Goal: Information Seeking & Learning: Learn about a topic

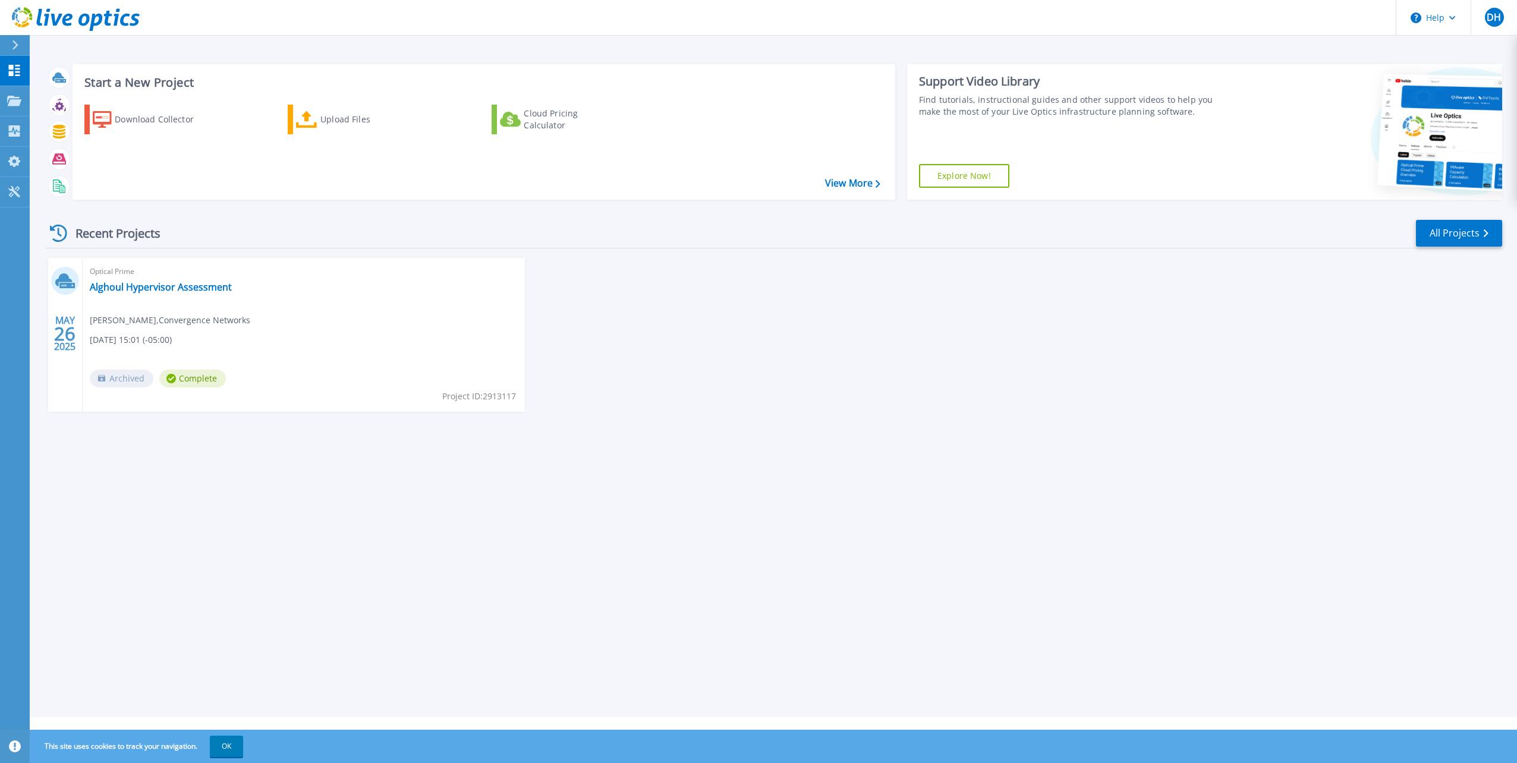
click at [790, 403] on div "MAY 26 2025 Optical Prime Alghoul Hypervisor Assessment Dave Harvey-White , Con…" at bounding box center [769, 347] width 1466 height 178
click at [162, 124] on div "Download Collector" at bounding box center [162, 120] width 95 height 24
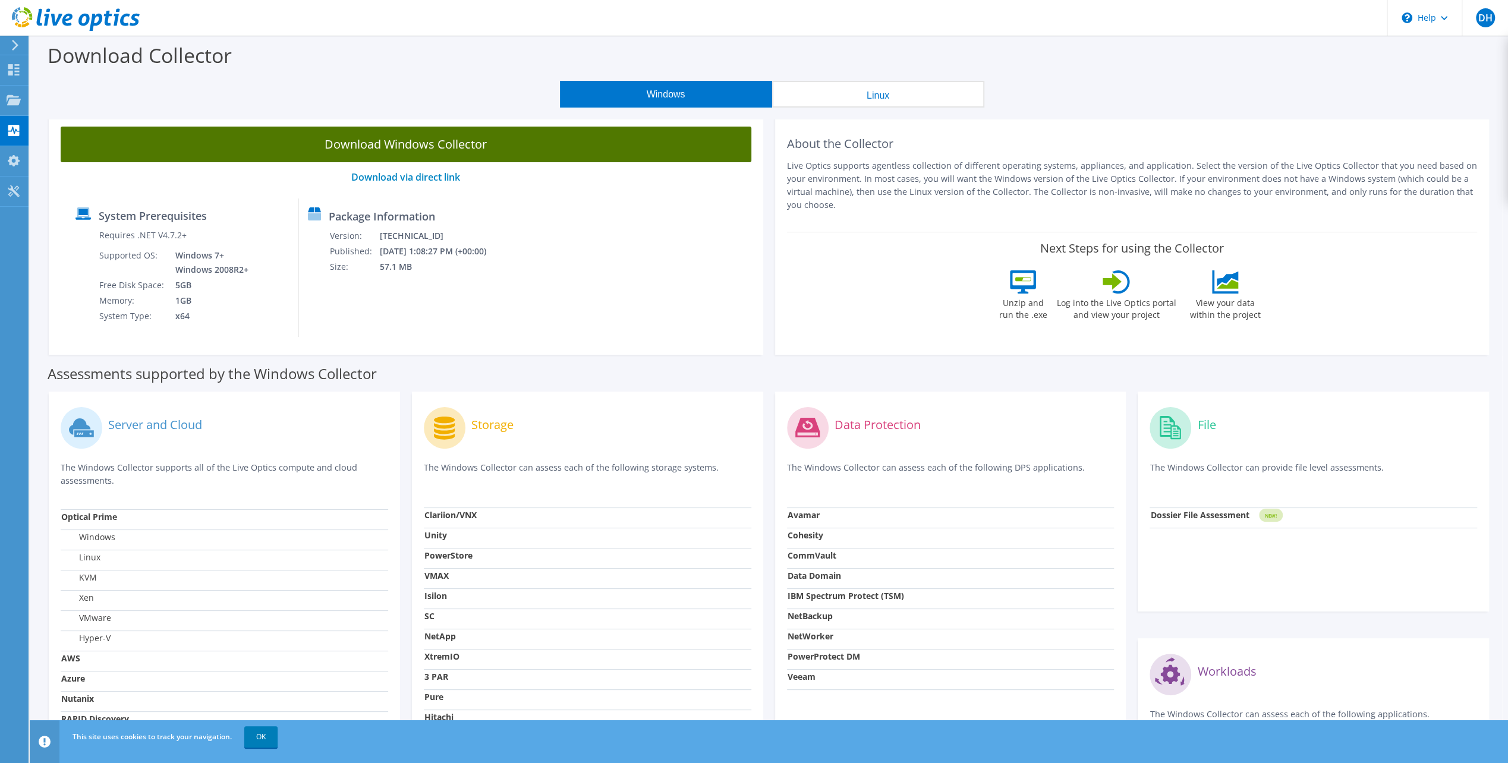
click at [421, 144] on link "Download Windows Collector" at bounding box center [406, 145] width 691 height 36
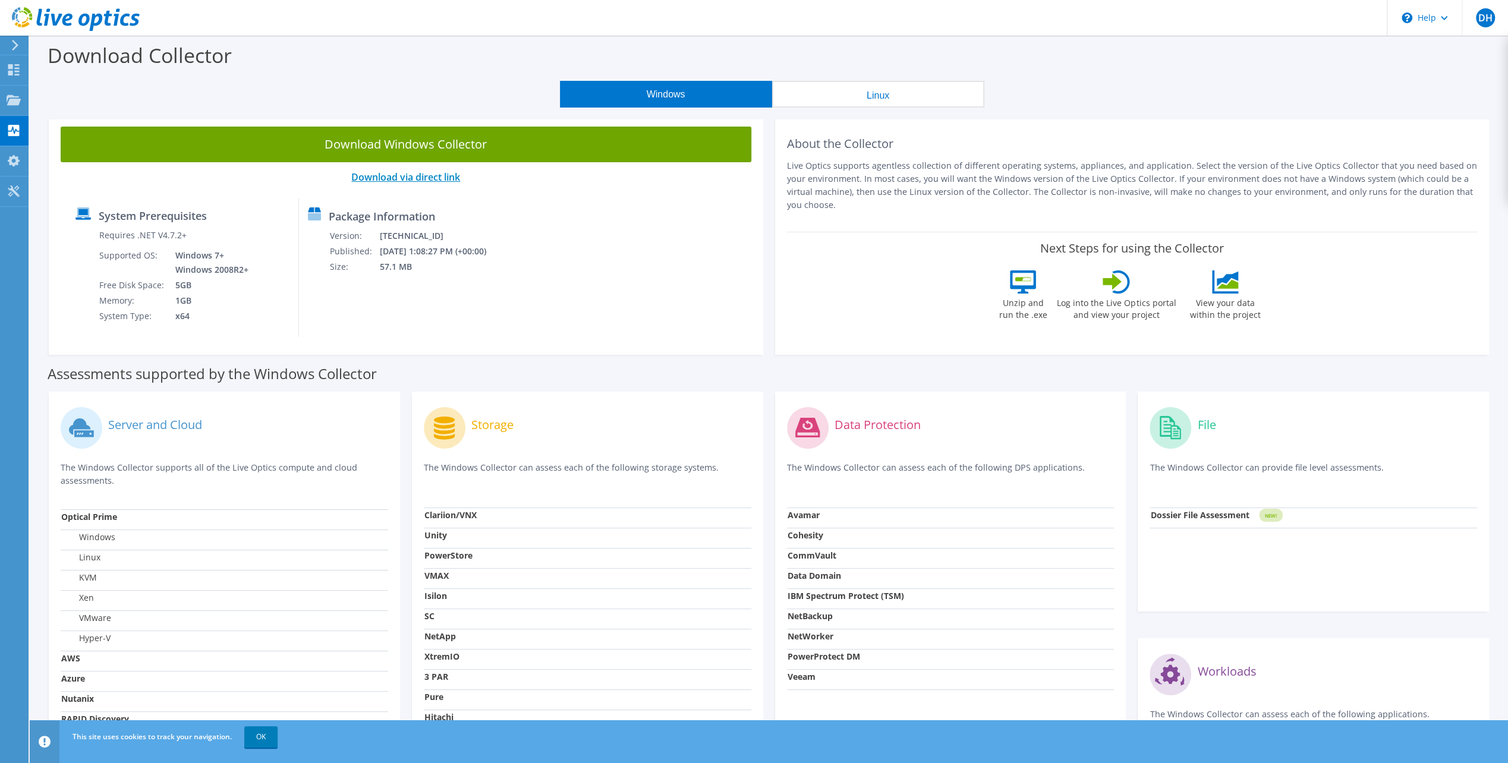
click at [414, 176] on link "Download via direct link" at bounding box center [405, 177] width 109 height 13
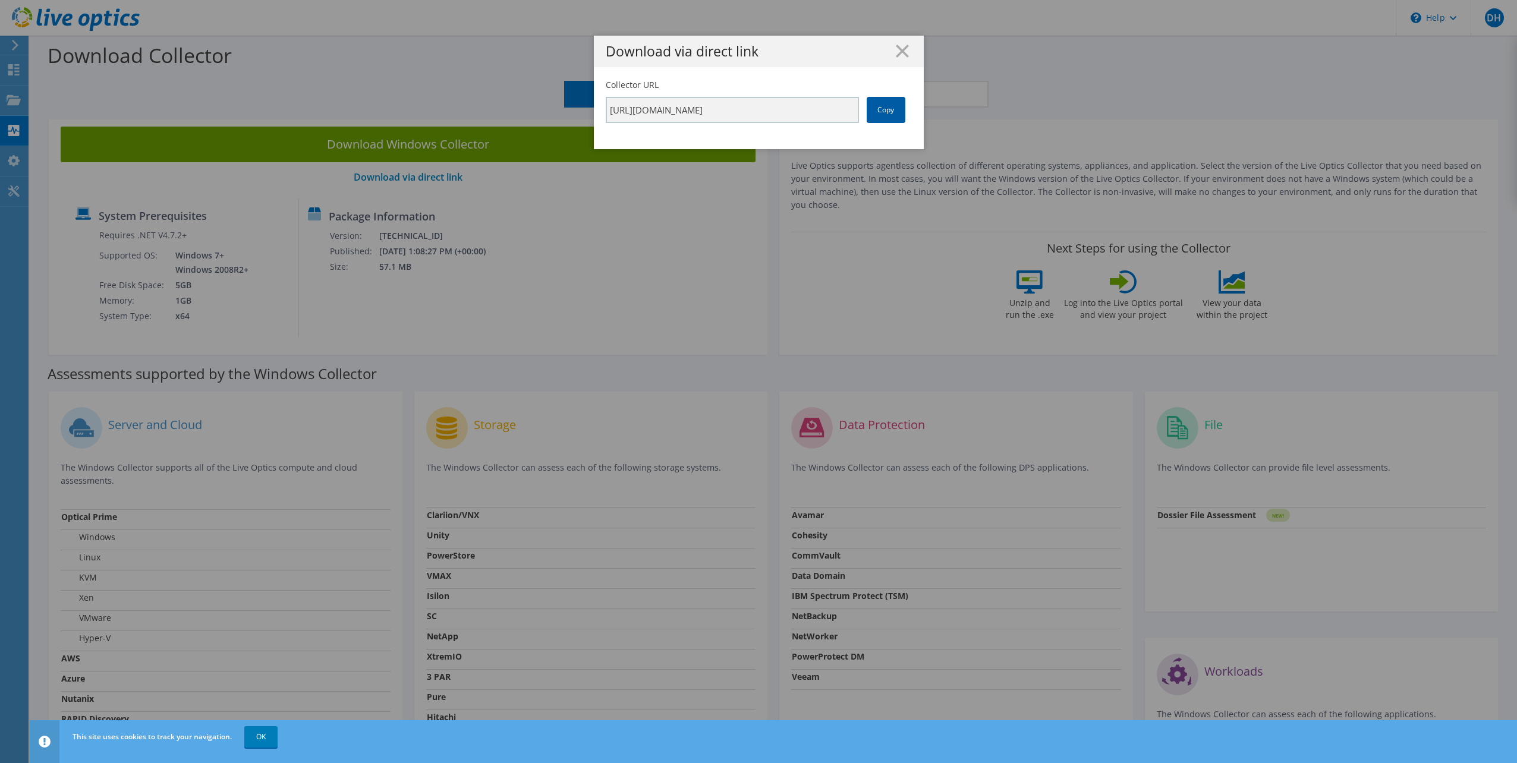
click at [876, 115] on link "Copy" at bounding box center [886, 110] width 39 height 26
click at [905, 52] on h1 "Download via direct link" at bounding box center [759, 52] width 306 height 14
click at [896, 49] on line at bounding box center [902, 51] width 12 height 12
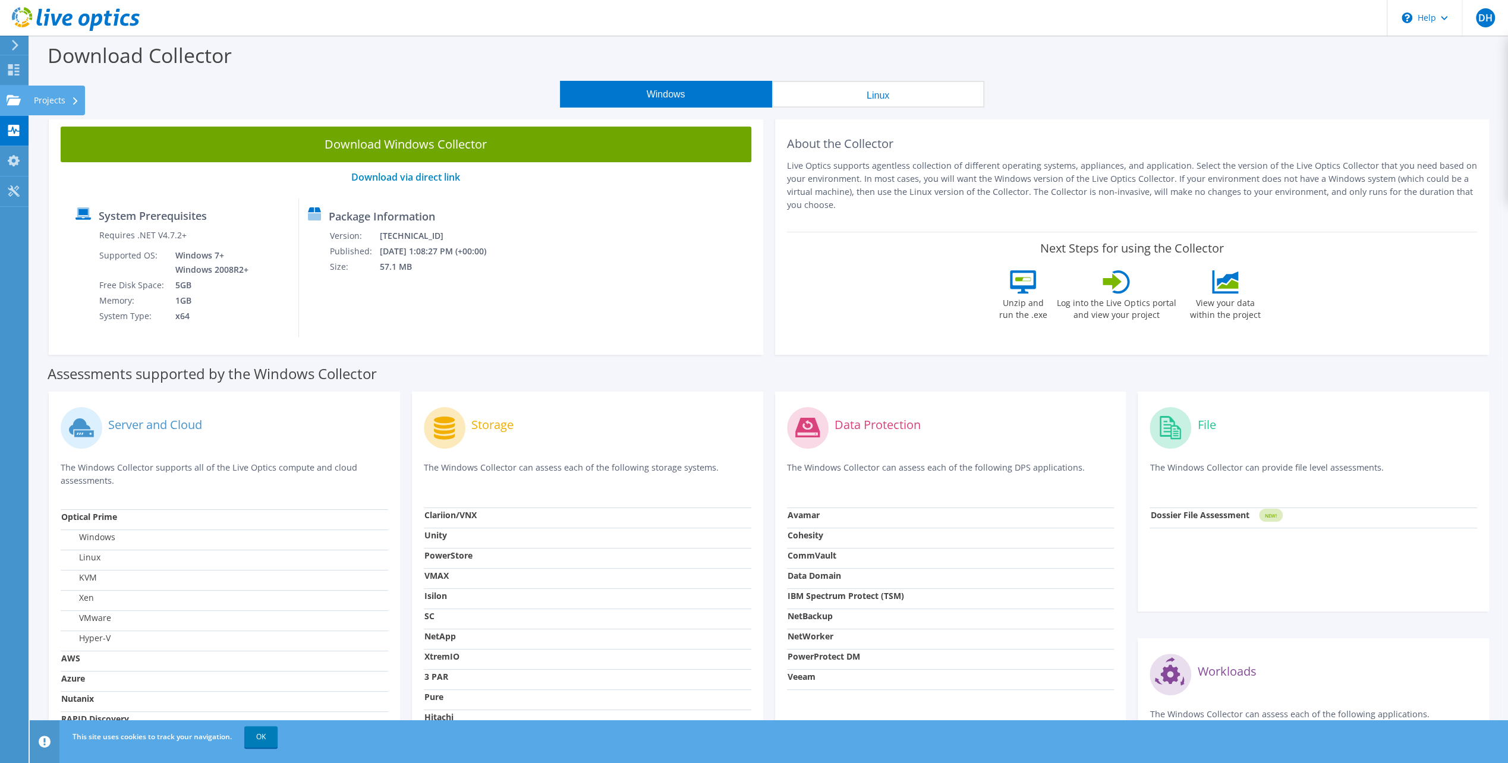
drag, startPoint x: 13, startPoint y: 98, endPoint x: 39, endPoint y: 111, distance: 29.0
click at [13, 98] on icon at bounding box center [14, 100] width 14 height 11
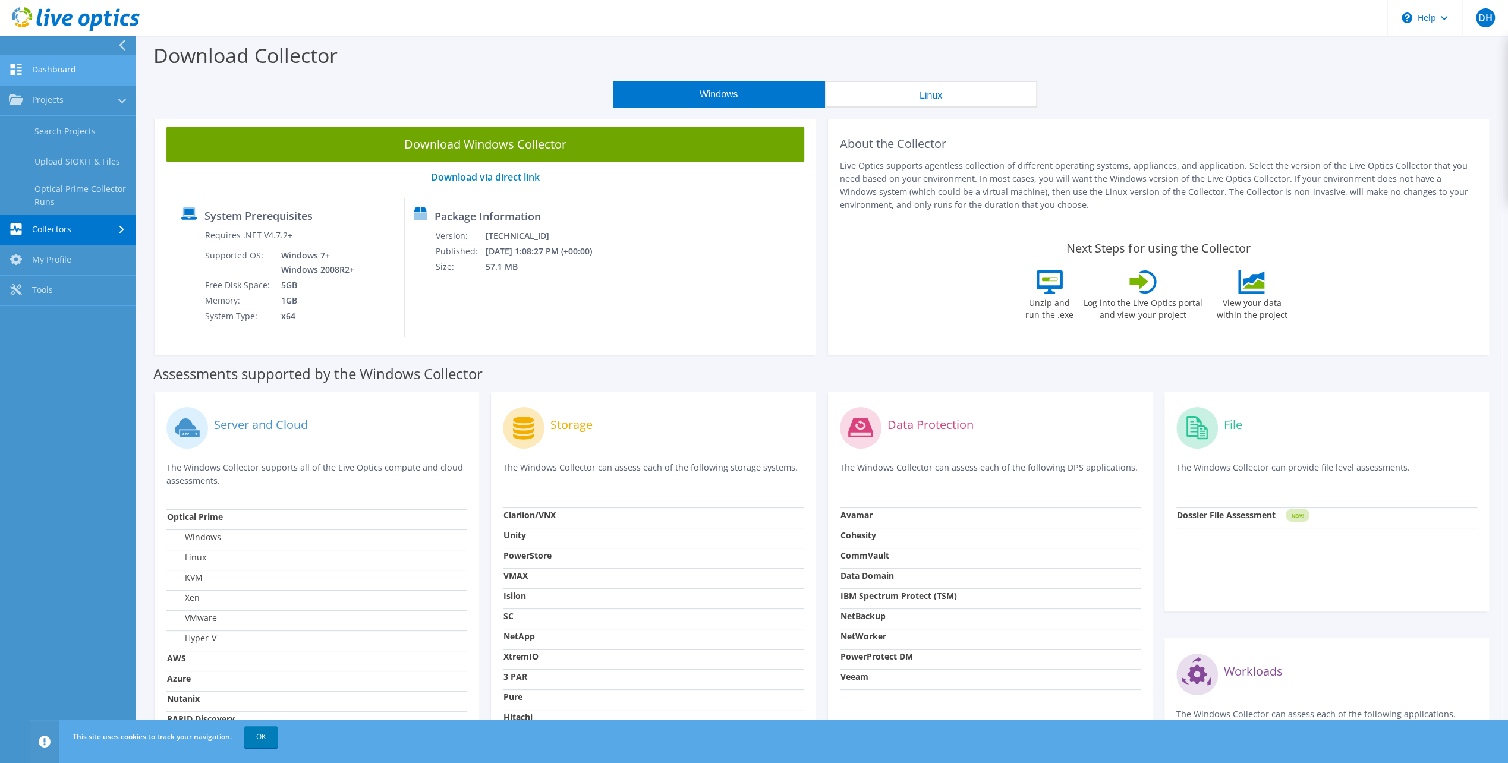
click at [51, 70] on link "Dashboard" at bounding box center [68, 70] width 136 height 30
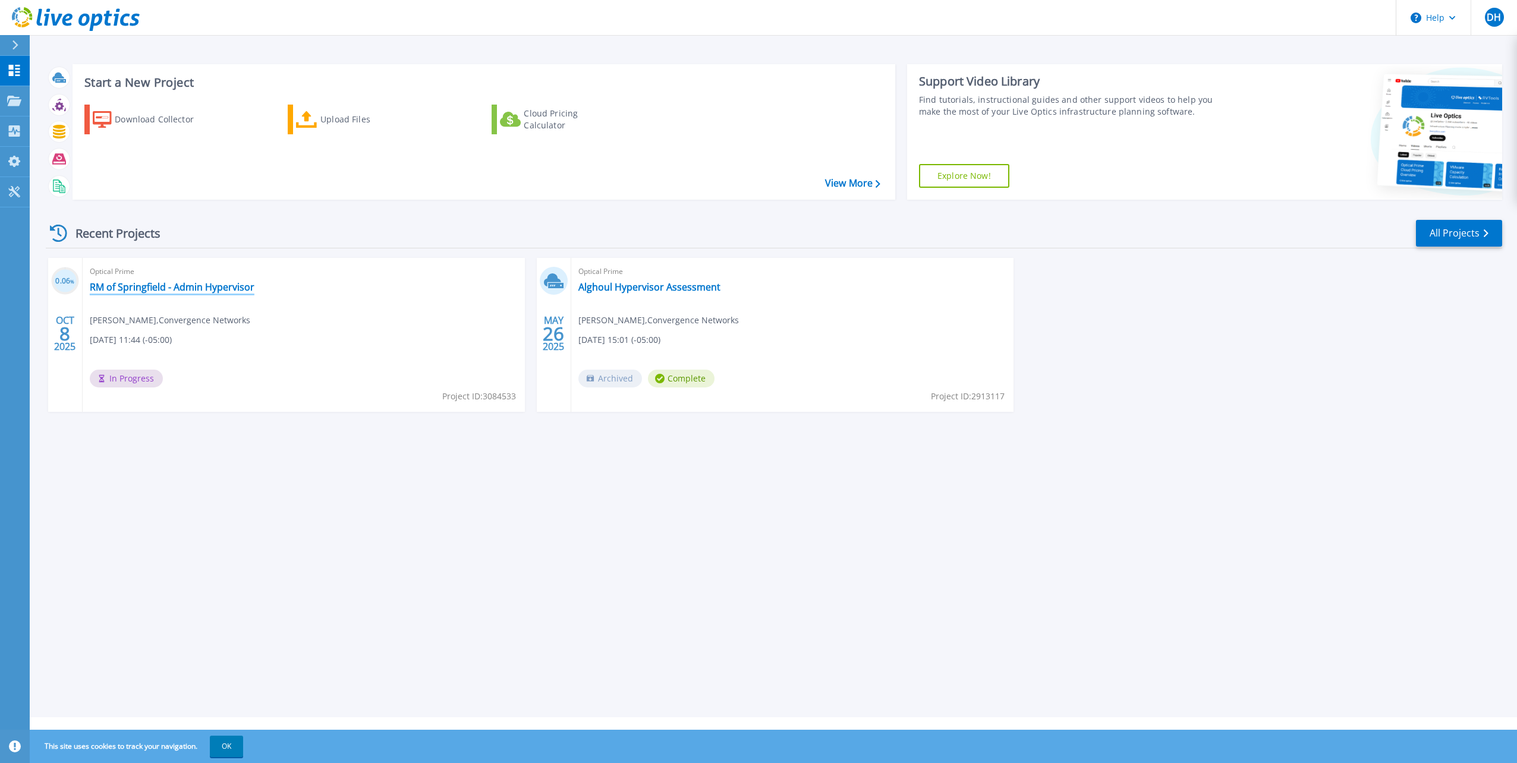
click at [150, 289] on link "RM of Springfield - Admin Hypervisor" at bounding box center [172, 287] width 165 height 12
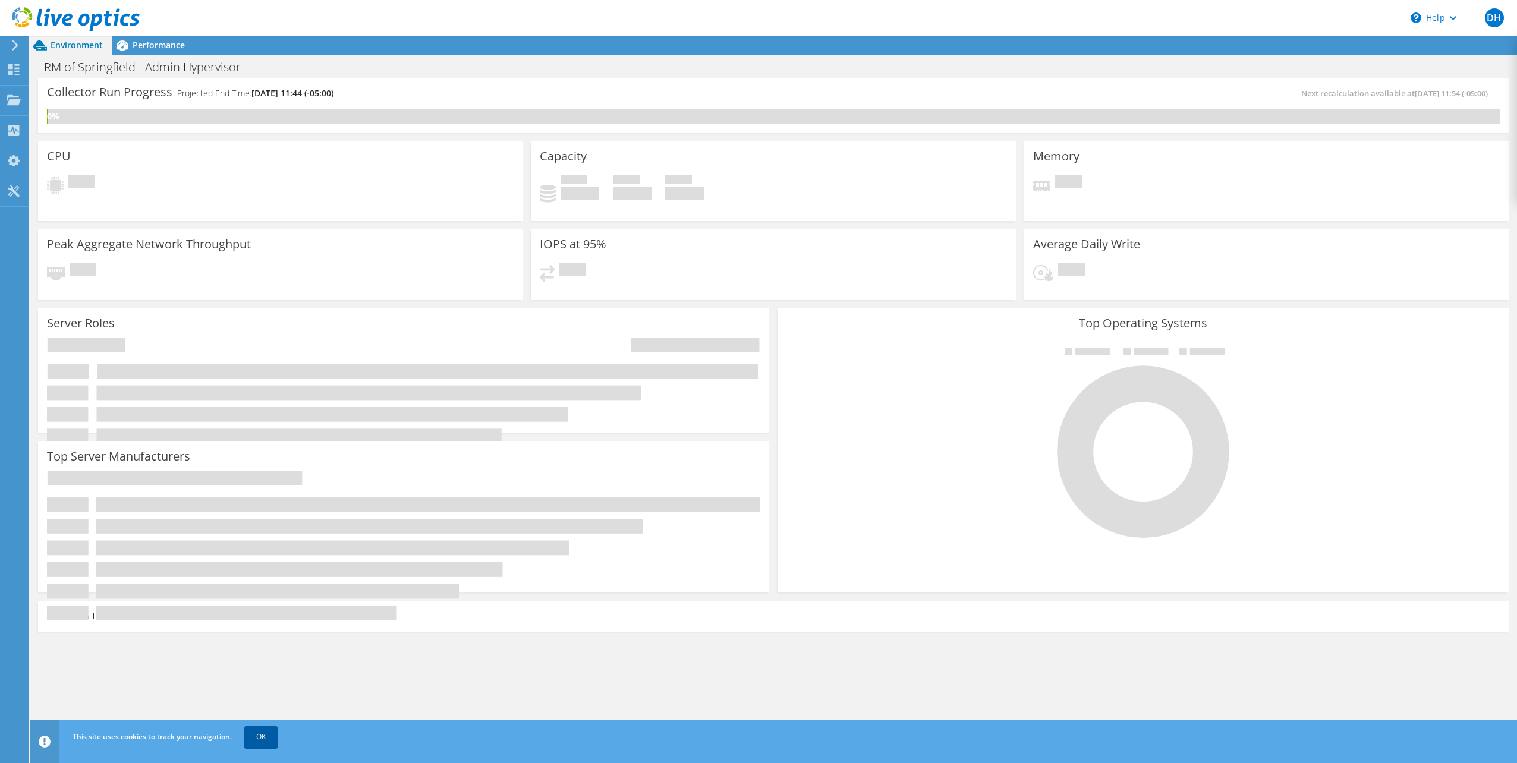
click at [250, 735] on link "OK" at bounding box center [260, 736] width 33 height 21
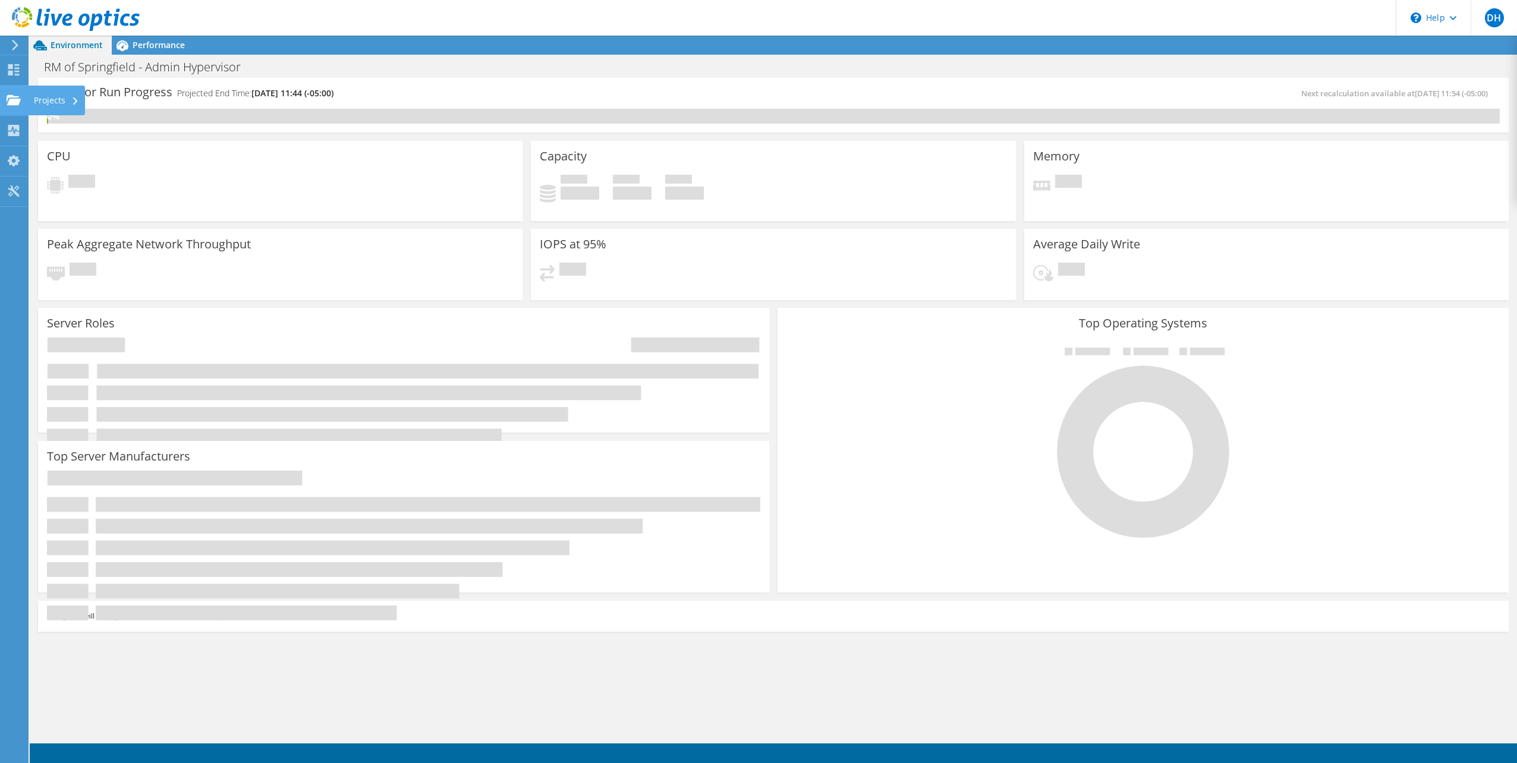
click at [10, 102] on use at bounding box center [14, 100] width 14 height 10
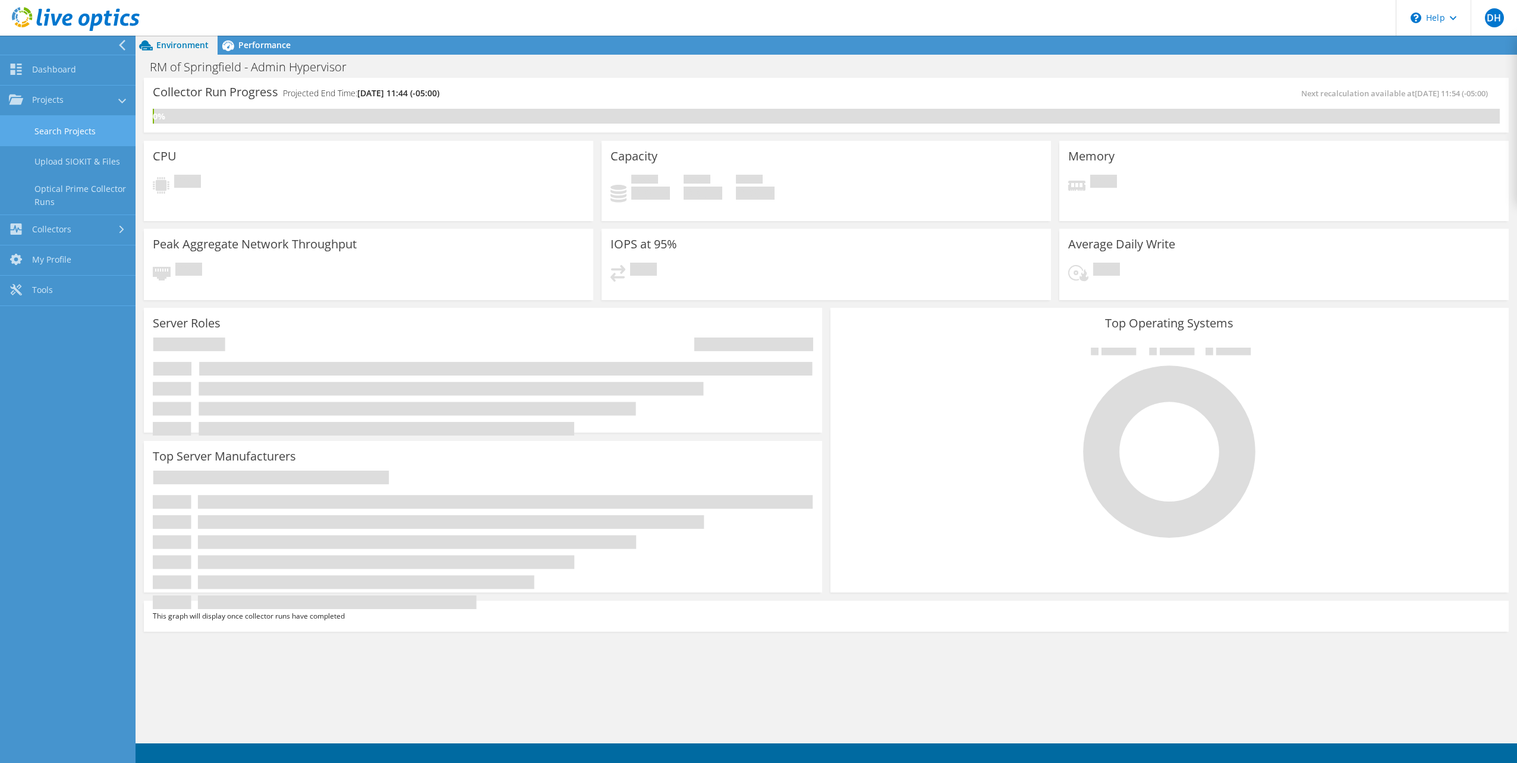
click at [56, 132] on link "Search Projects" at bounding box center [68, 131] width 136 height 30
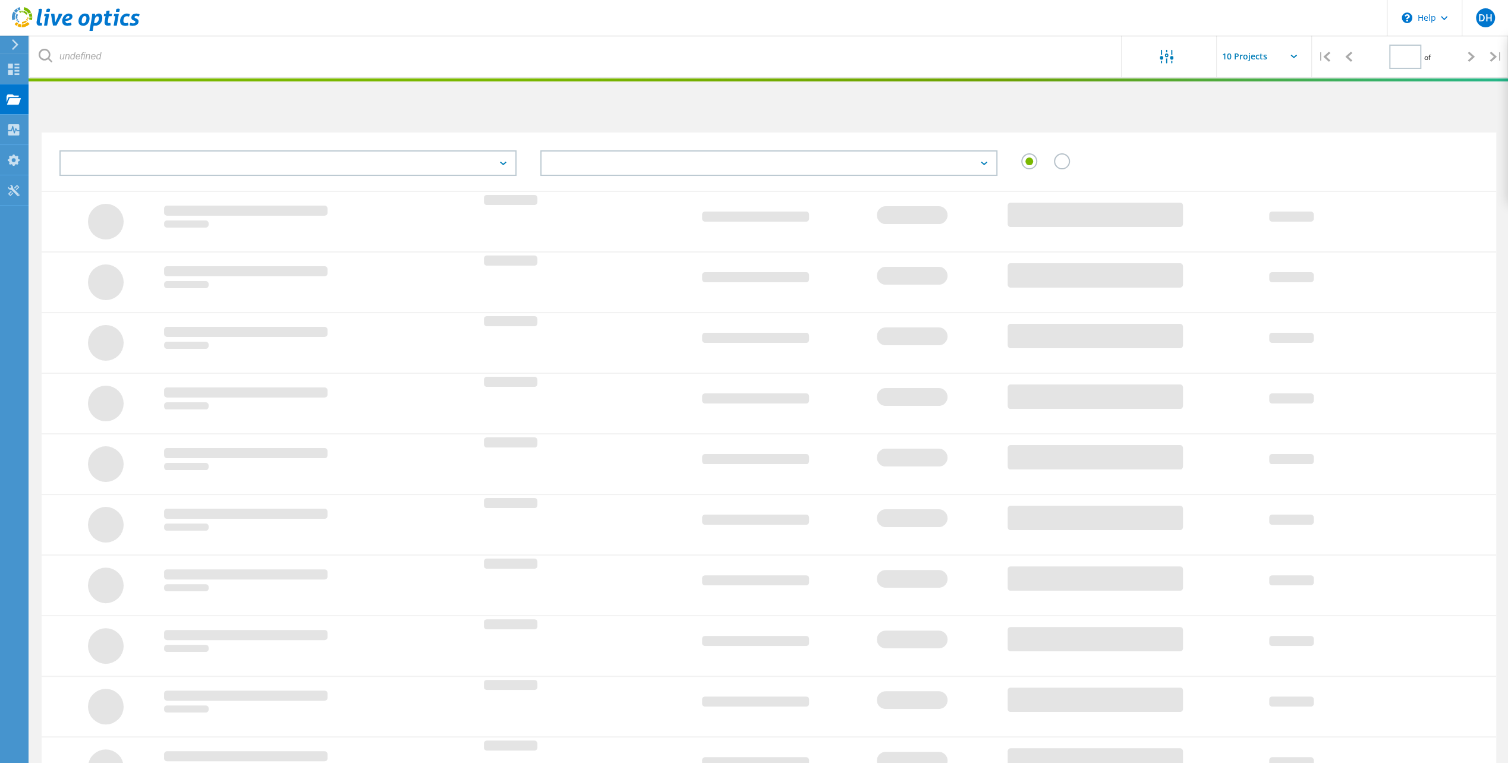
type input "1"
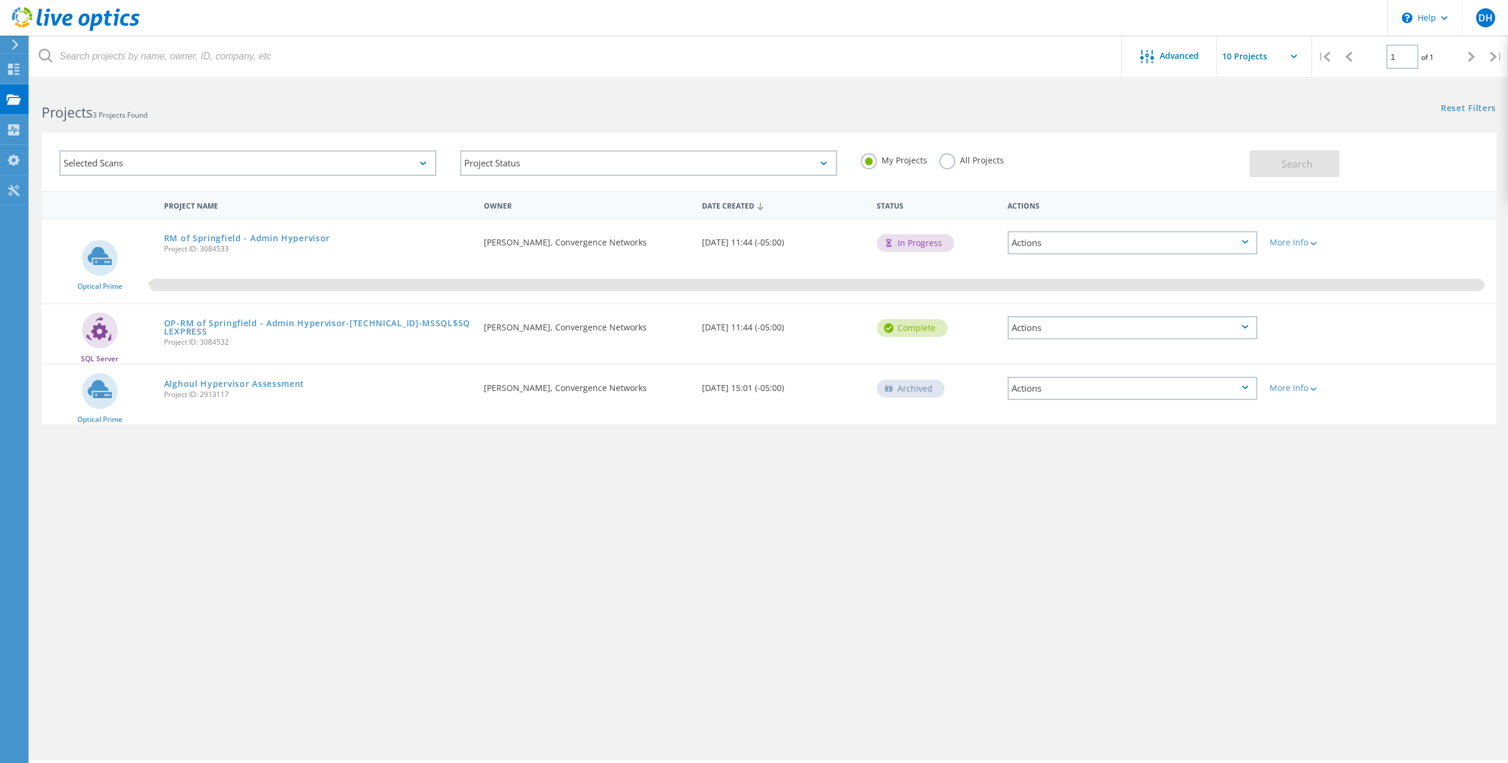
click at [275, 568] on div "Advanced | 1 of 1 | Email Address Project Name Company Date Created Project Id …" at bounding box center [769, 423] width 1478 height 674
click at [231, 240] on link "RM of Springfield - Admin Hypervisor" at bounding box center [247, 238] width 166 height 8
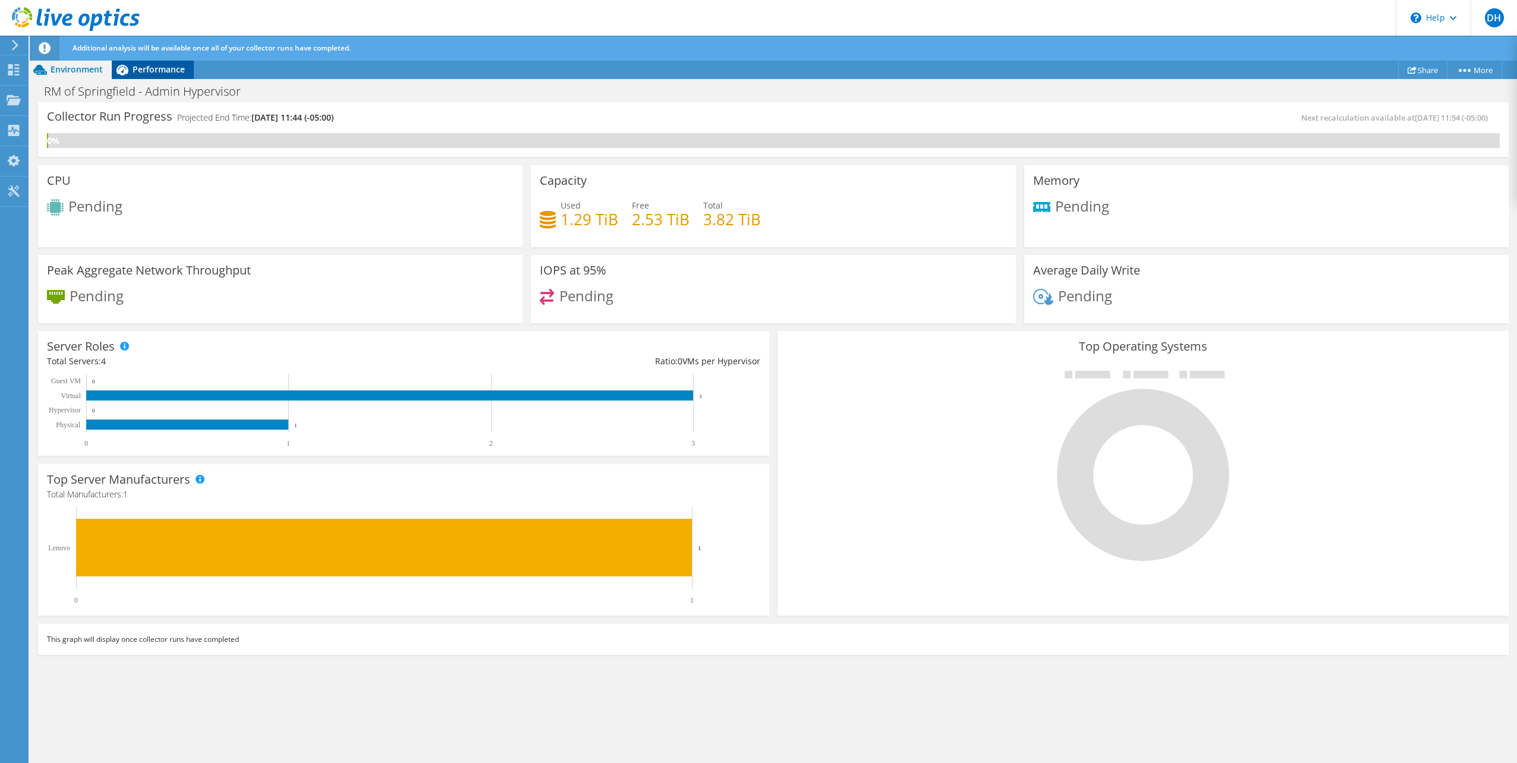
click at [157, 68] on span "Performance" at bounding box center [159, 69] width 52 height 11
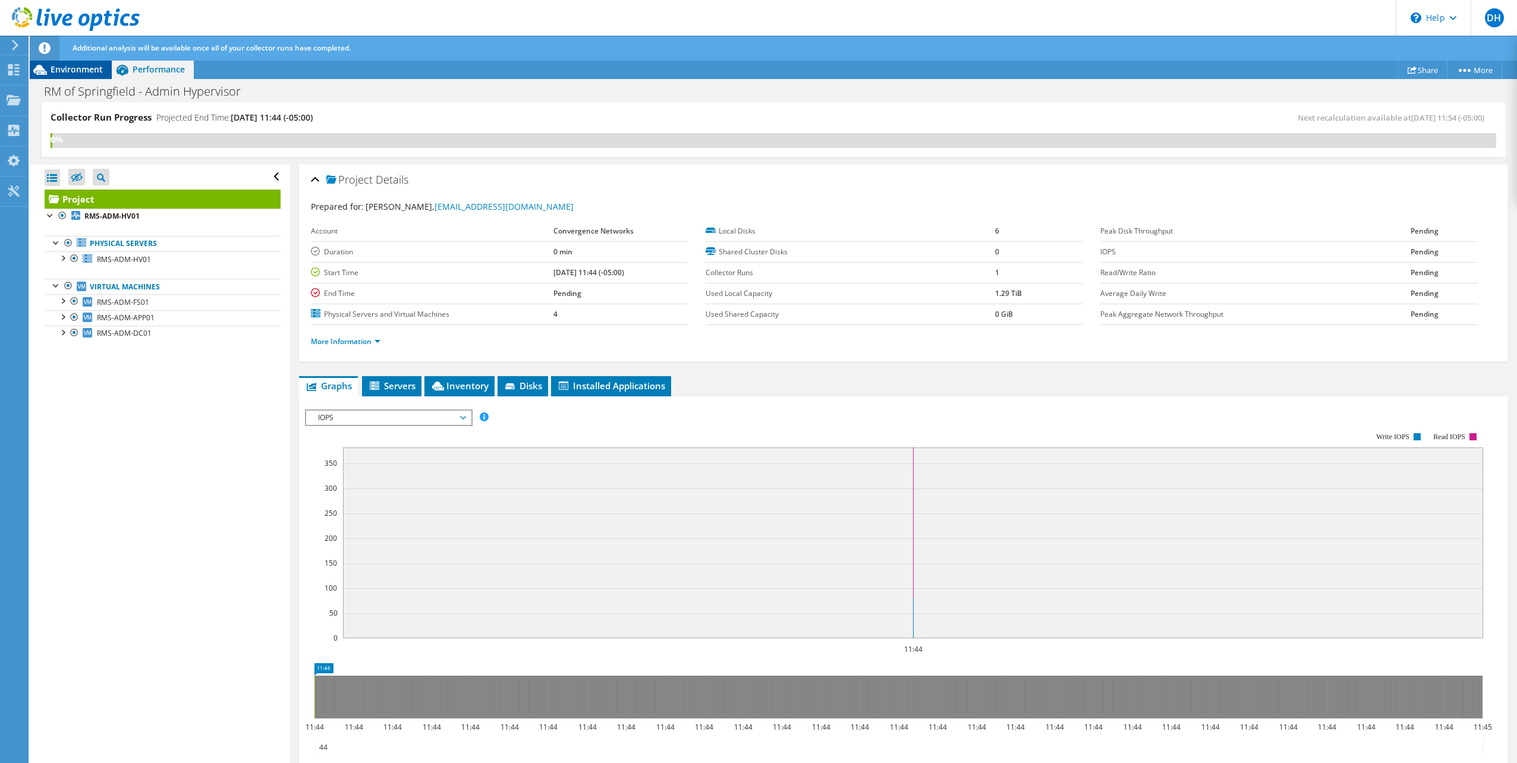
click at [81, 66] on span "Environment" at bounding box center [77, 69] width 52 height 11
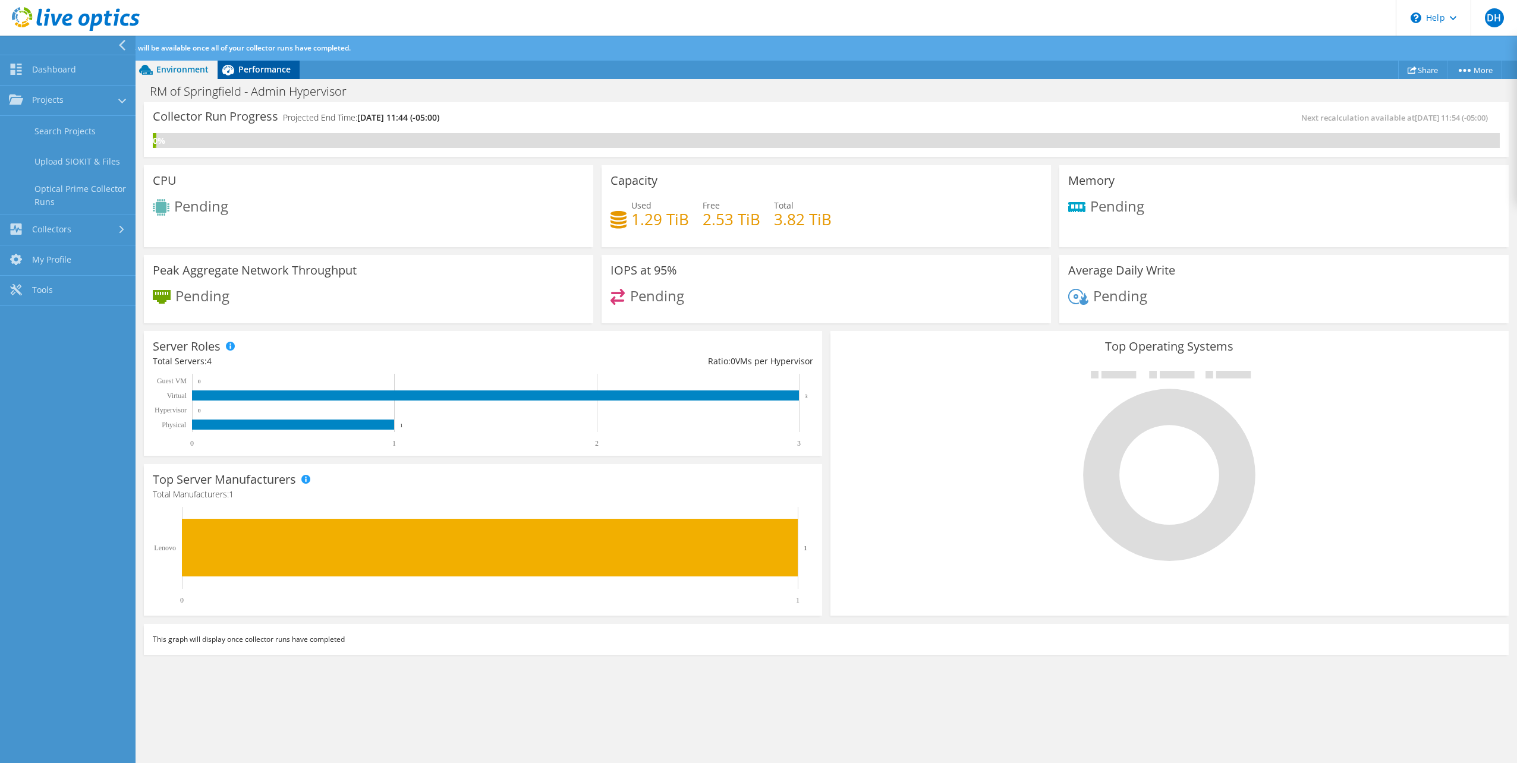
drag, startPoint x: 259, startPoint y: 72, endPoint x: 254, endPoint y: 85, distance: 13.7
click at [259, 72] on span "Performance" at bounding box center [264, 69] width 52 height 11
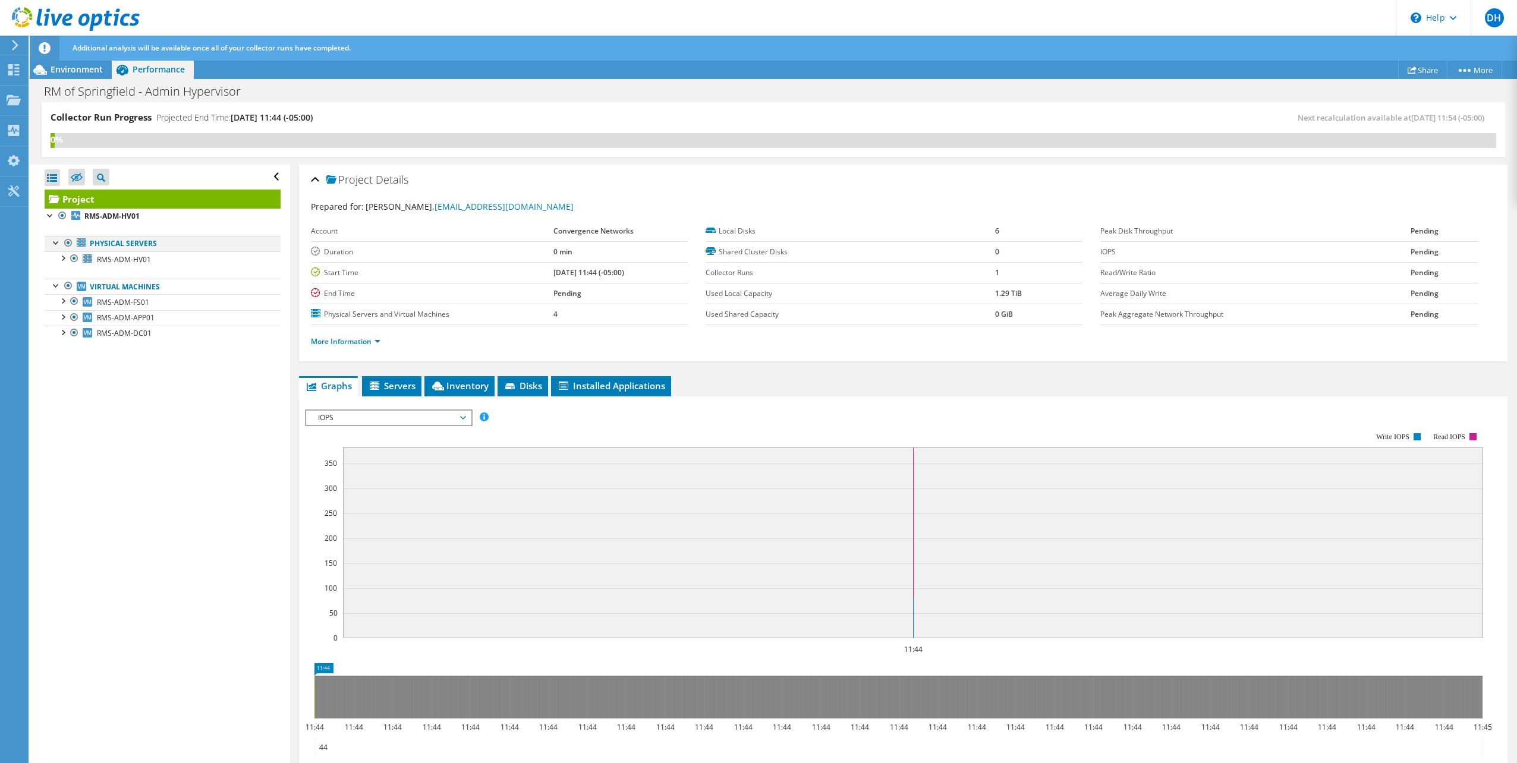
click at [56, 239] on div at bounding box center [57, 242] width 12 height 12
click at [108, 298] on span "RMS-ADM-FS01" at bounding box center [123, 302] width 52 height 10
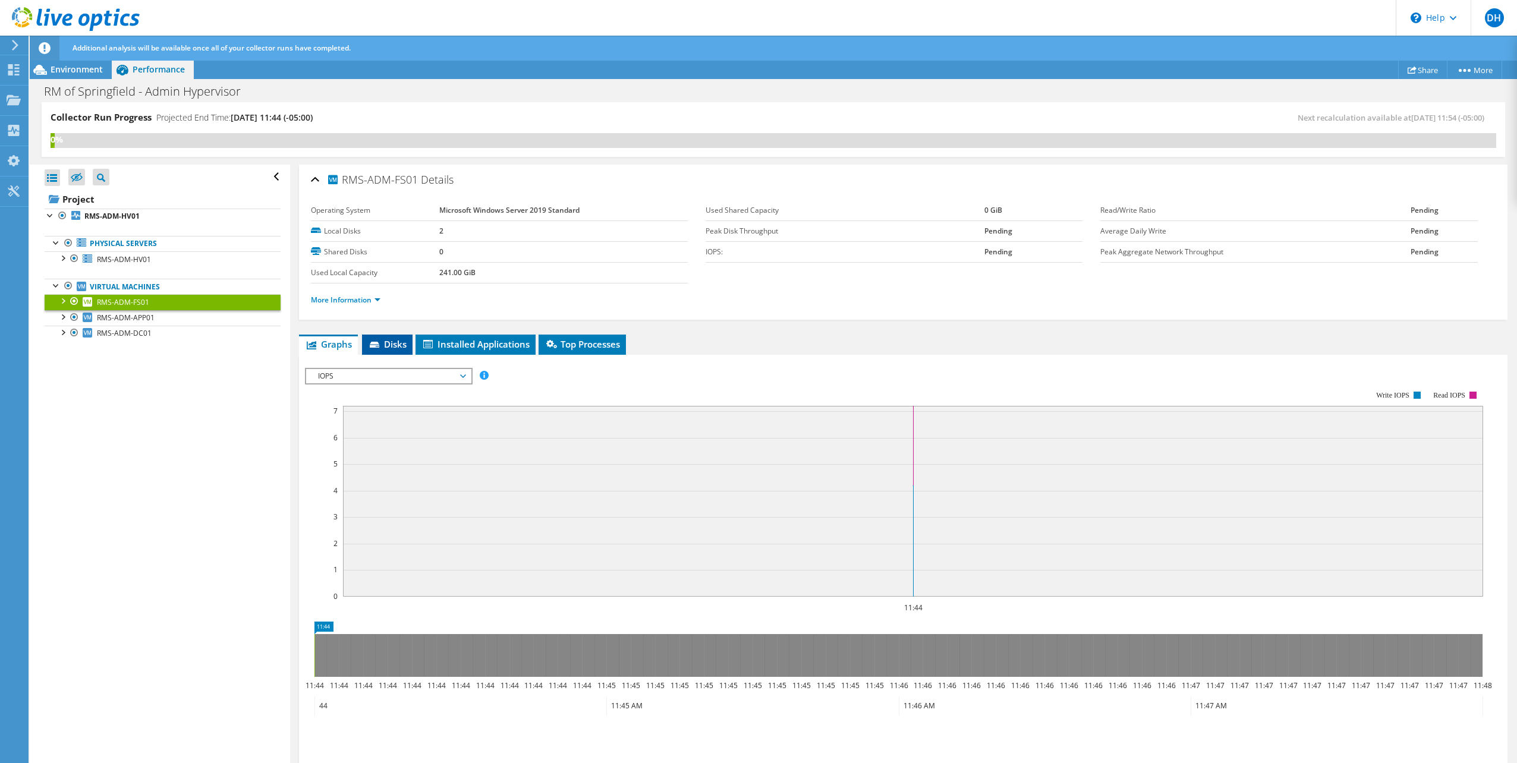
click at [396, 339] on span "Disks" at bounding box center [387, 344] width 39 height 12
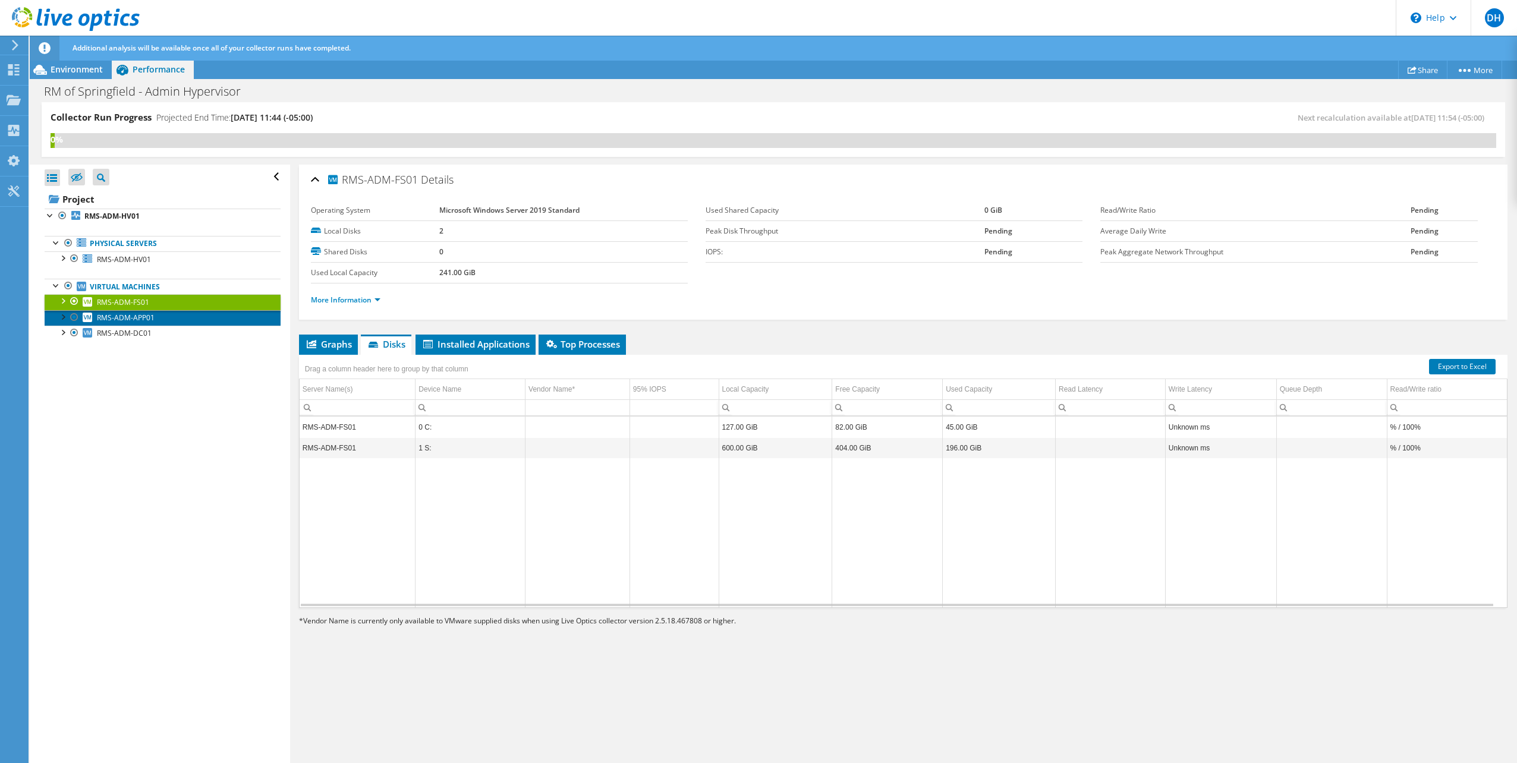
click at [129, 317] on span "RMS-ADM-APP01" at bounding box center [126, 318] width 58 height 10
click at [99, 332] on span "RMS-ADM-DC01" at bounding box center [124, 333] width 55 height 10
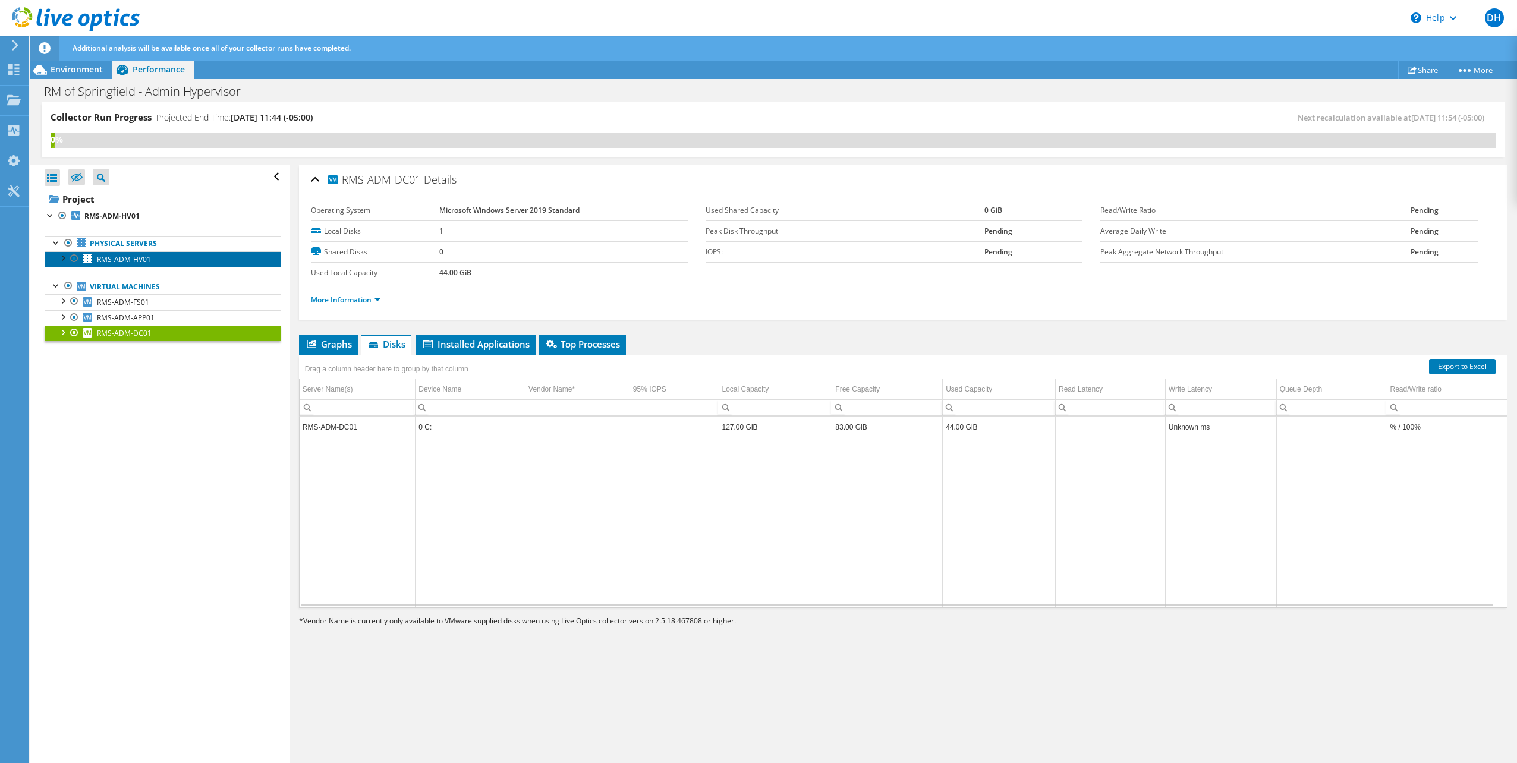
click at [120, 258] on span "RMS-ADM-HV01" at bounding box center [124, 259] width 54 height 10
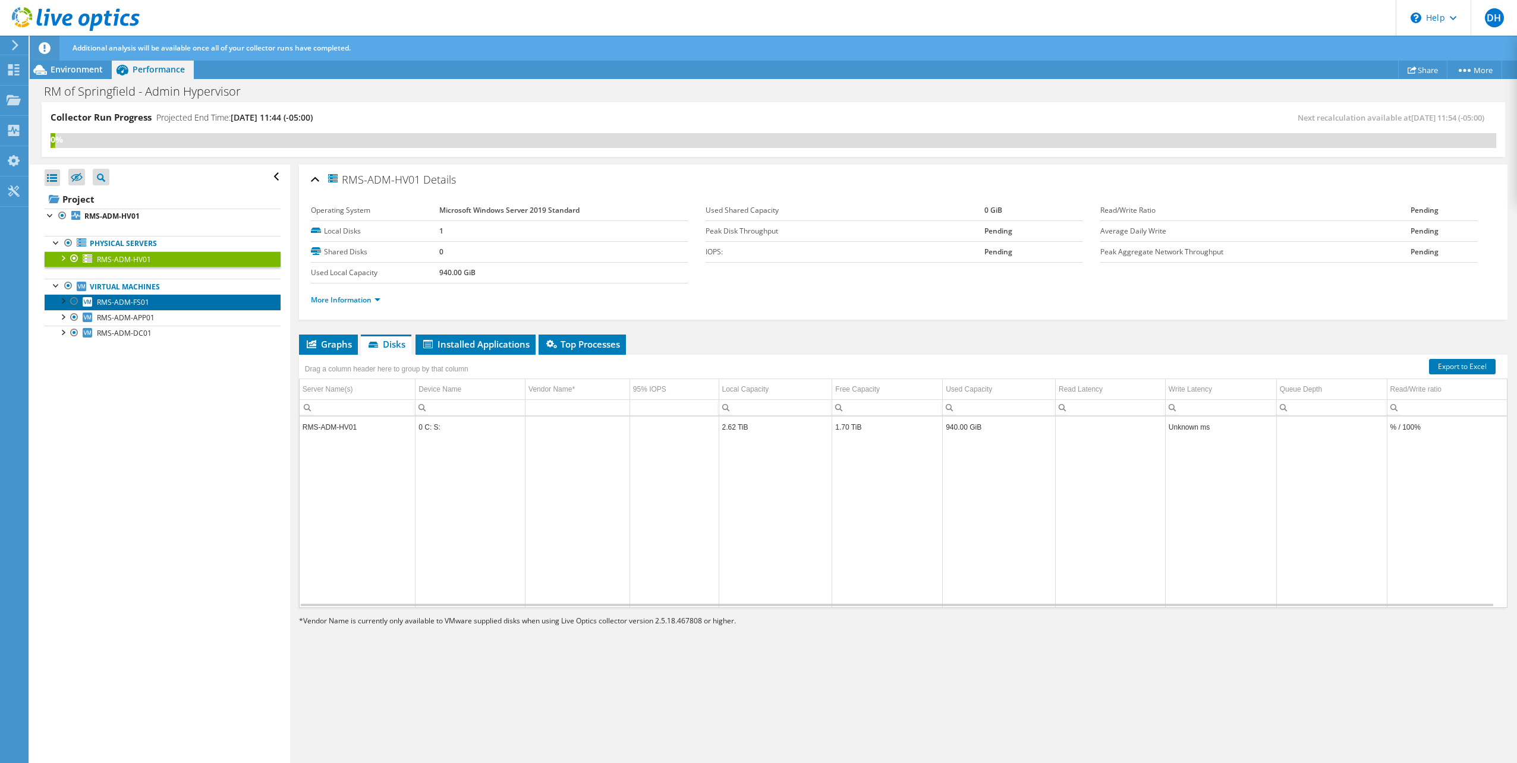
click at [113, 304] on span "RMS-ADM-FS01" at bounding box center [123, 302] width 52 height 10
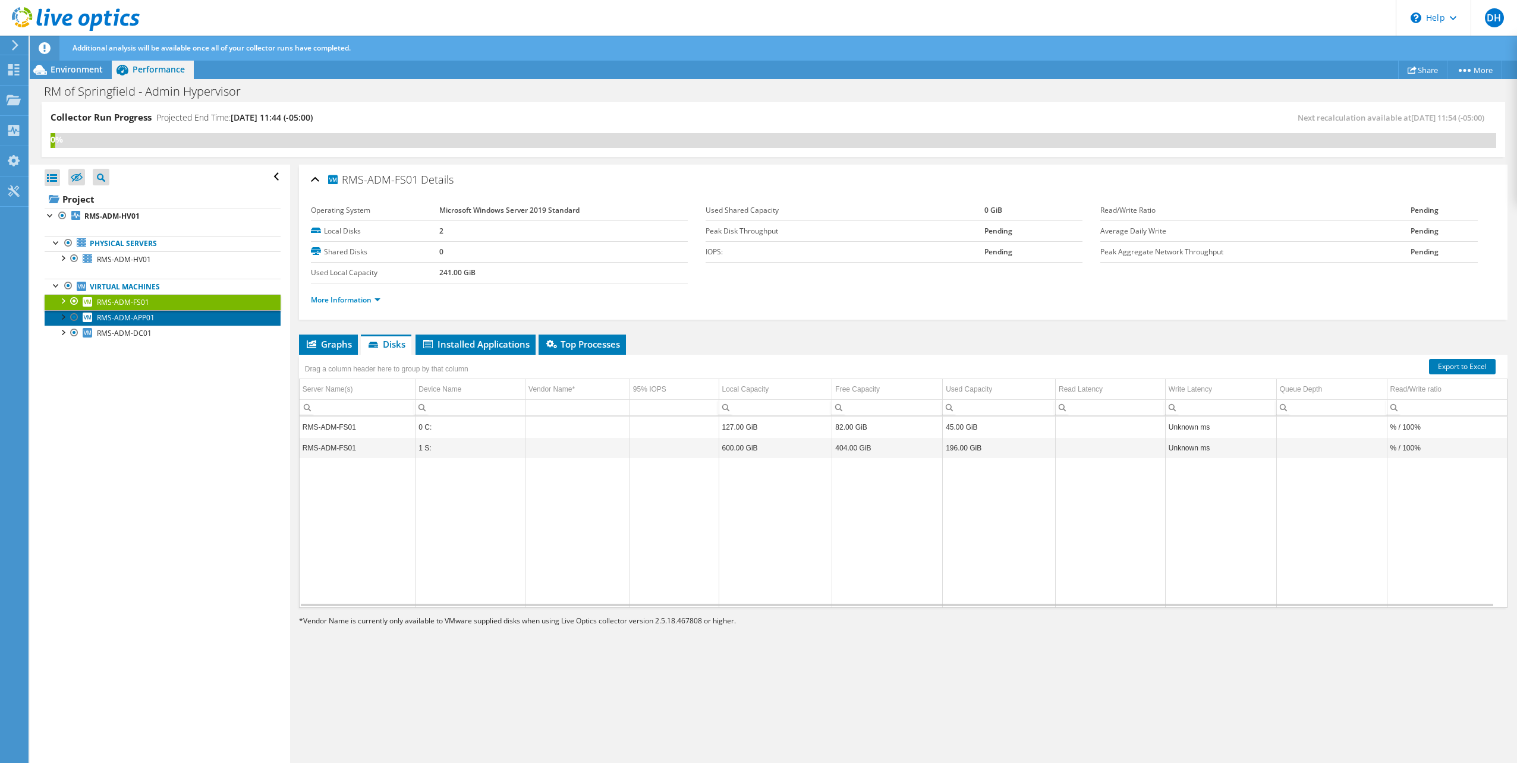
click at [102, 316] on span "RMS-ADM-APP01" at bounding box center [126, 318] width 58 height 10
click at [107, 331] on span "RMS-ADM-DC01" at bounding box center [124, 333] width 55 height 10
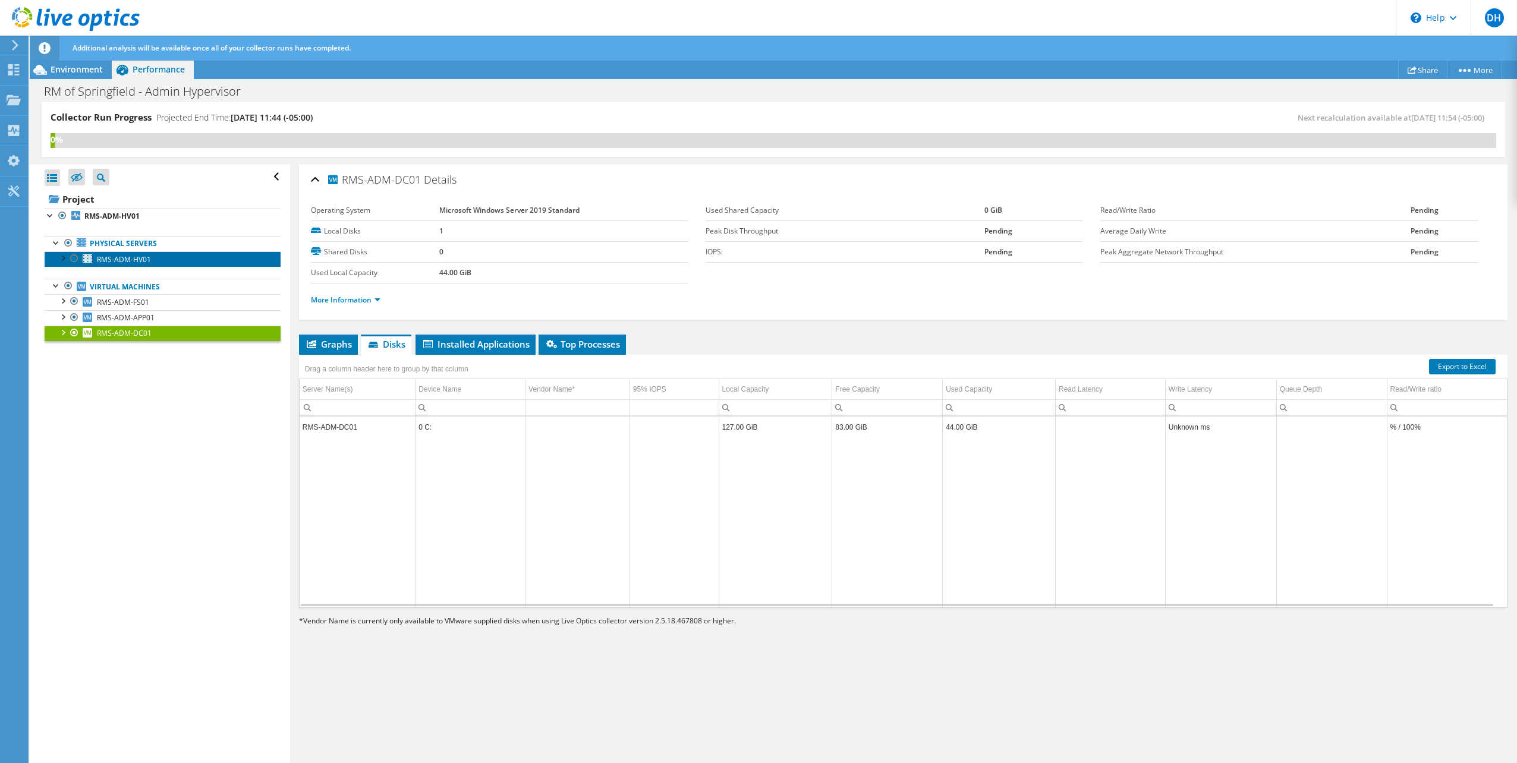
click at [109, 262] on span "RMS-ADM-HV01" at bounding box center [124, 259] width 54 height 10
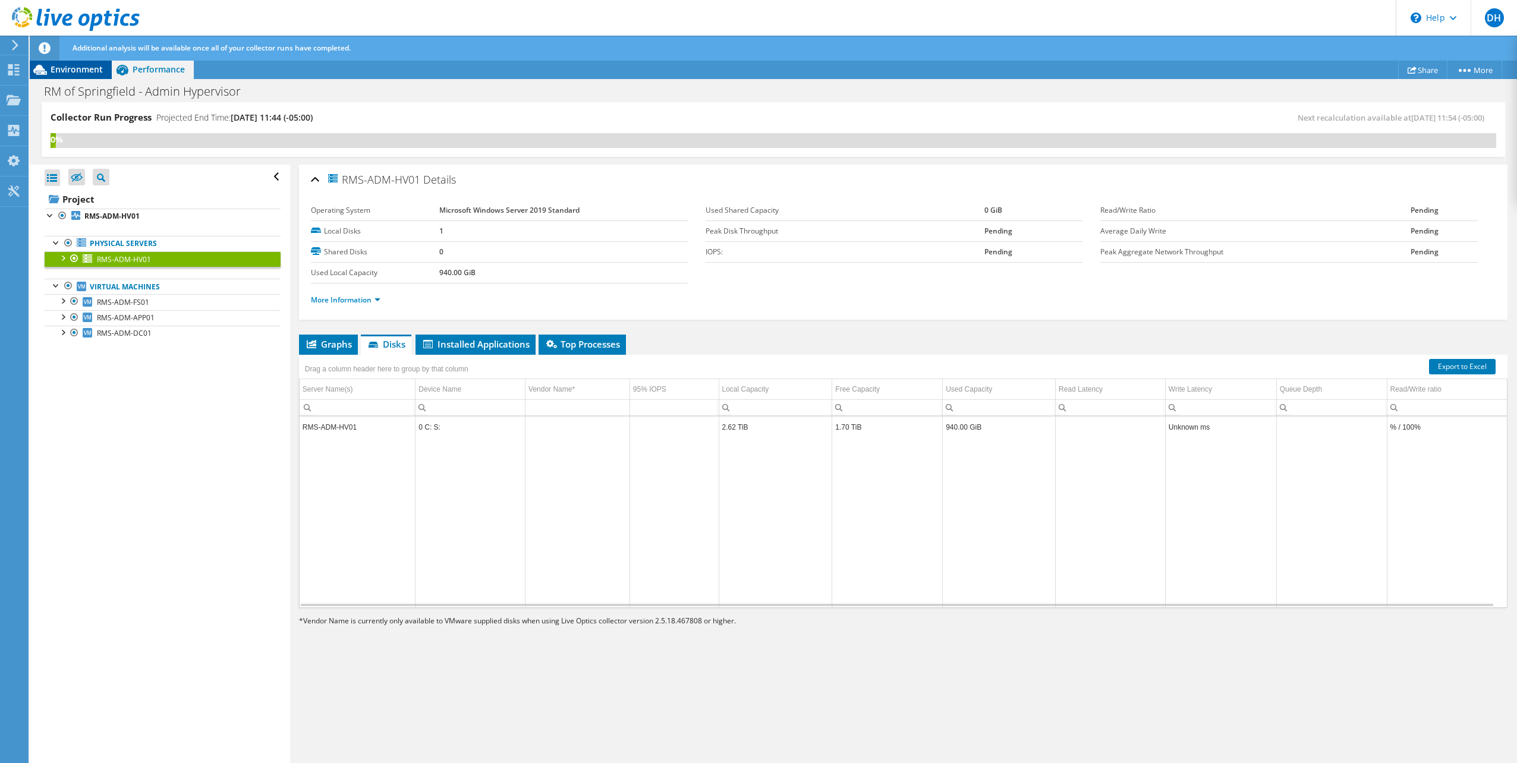
click at [72, 73] on span "Environment" at bounding box center [77, 69] width 52 height 11
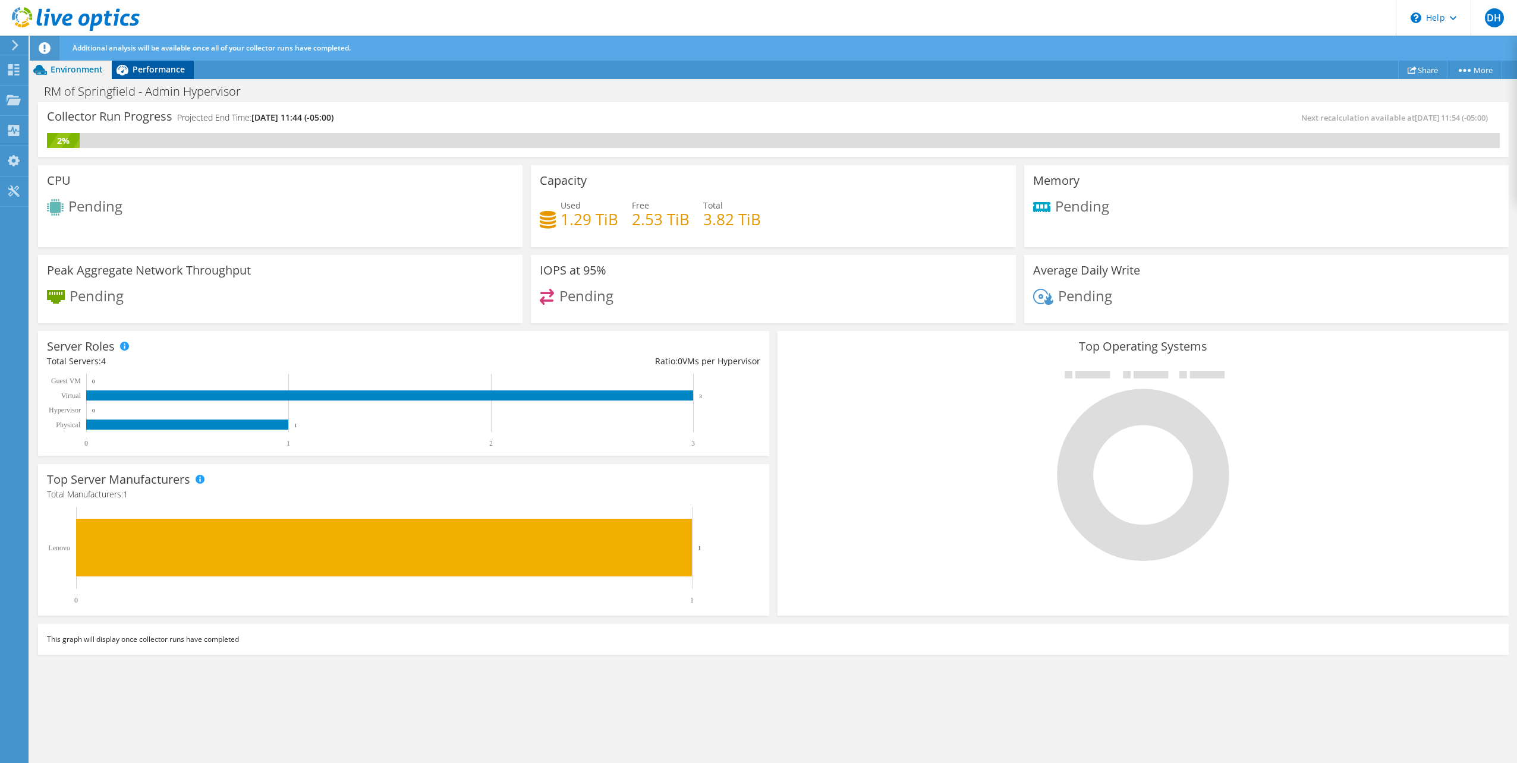
drag, startPoint x: 171, startPoint y: 68, endPoint x: 166, endPoint y: 78, distance: 11.7
click at [171, 68] on span "Performance" at bounding box center [159, 69] width 52 height 11
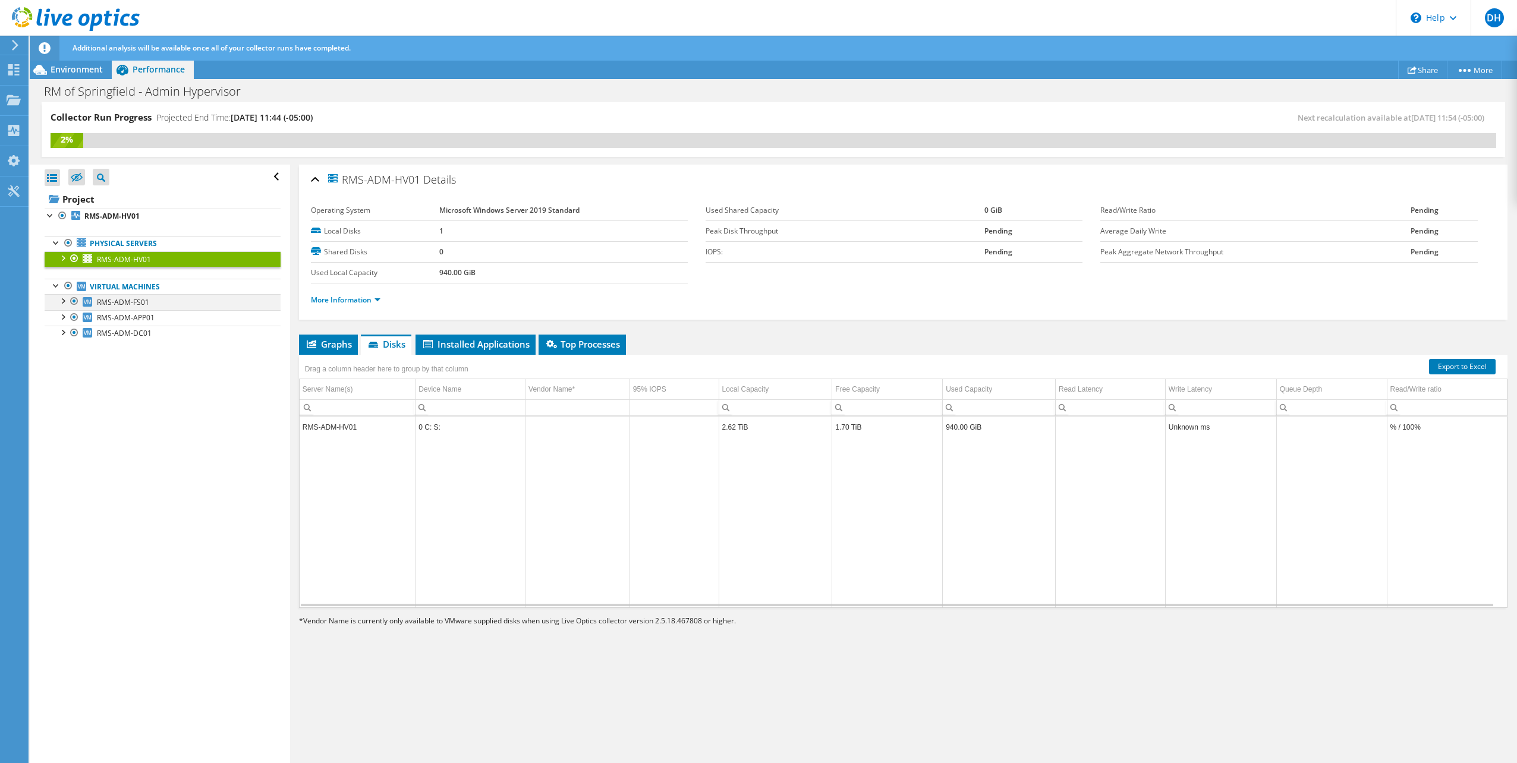
click at [62, 299] on div at bounding box center [62, 300] width 12 height 12
click at [64, 359] on div at bounding box center [62, 363] width 12 height 12
click at [65, 423] on div at bounding box center [62, 425] width 12 height 12
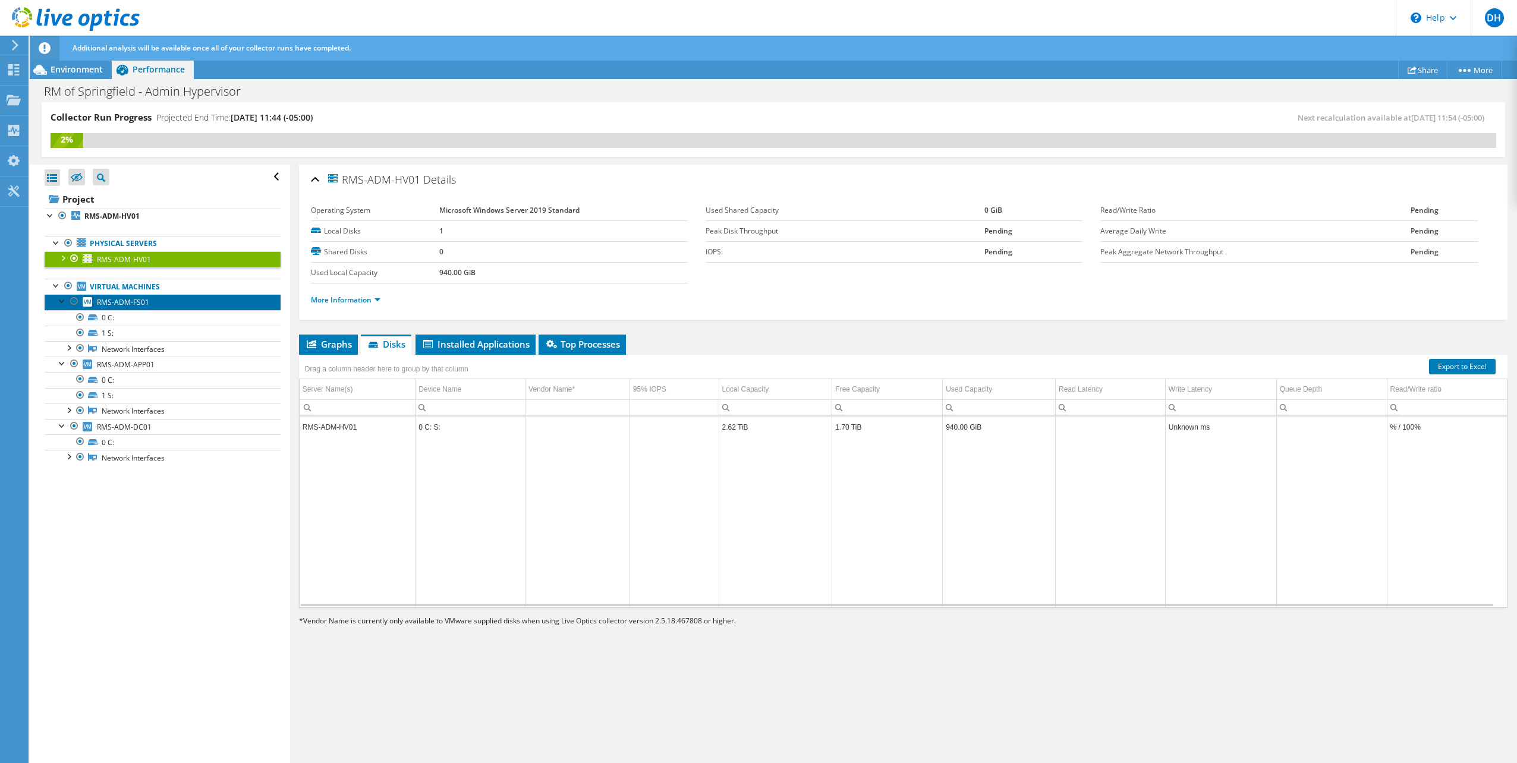
click at [114, 305] on span "RMS-ADM-FS01" at bounding box center [123, 302] width 52 height 10
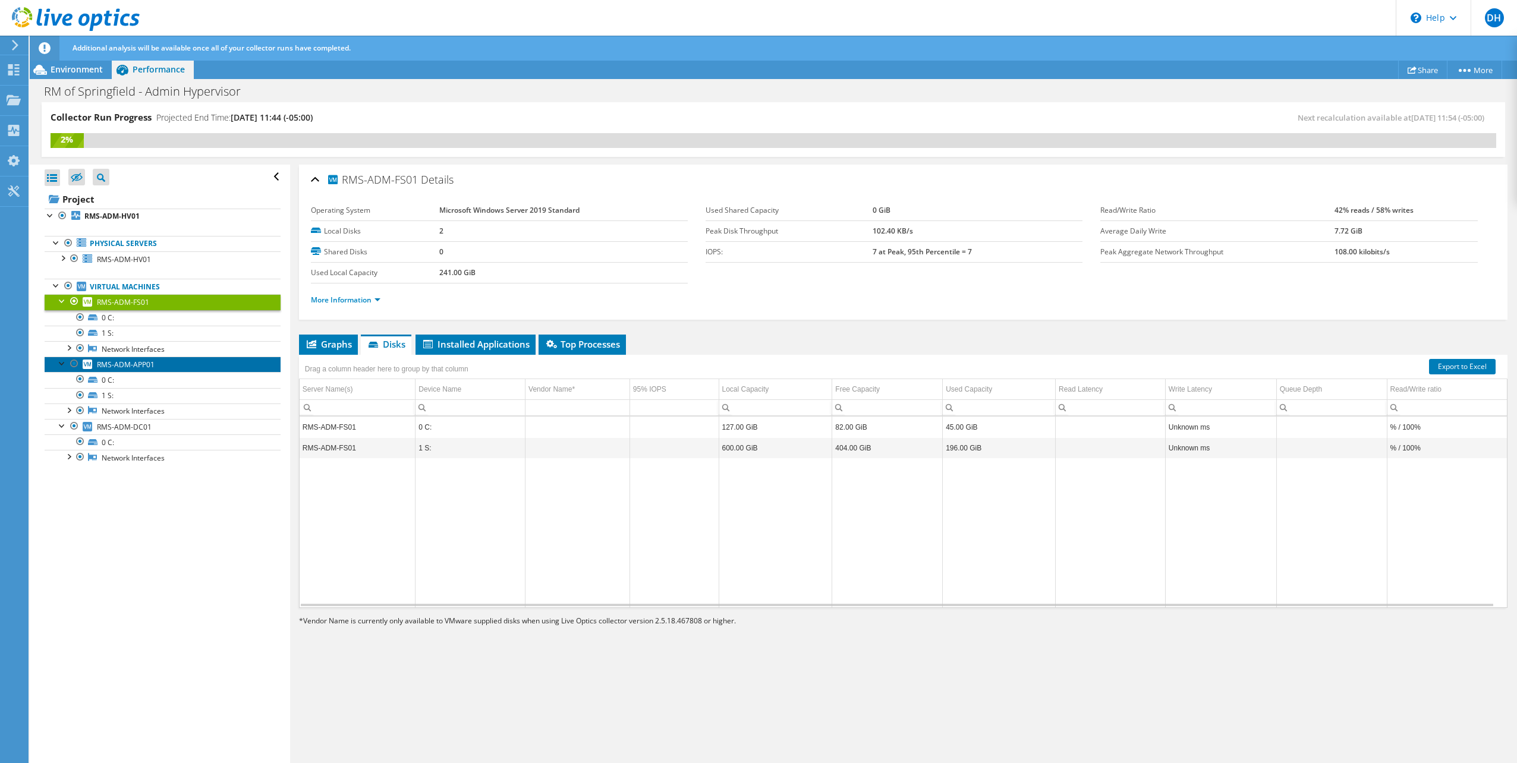
click at [113, 363] on span "RMS-ADM-APP01" at bounding box center [126, 365] width 58 height 10
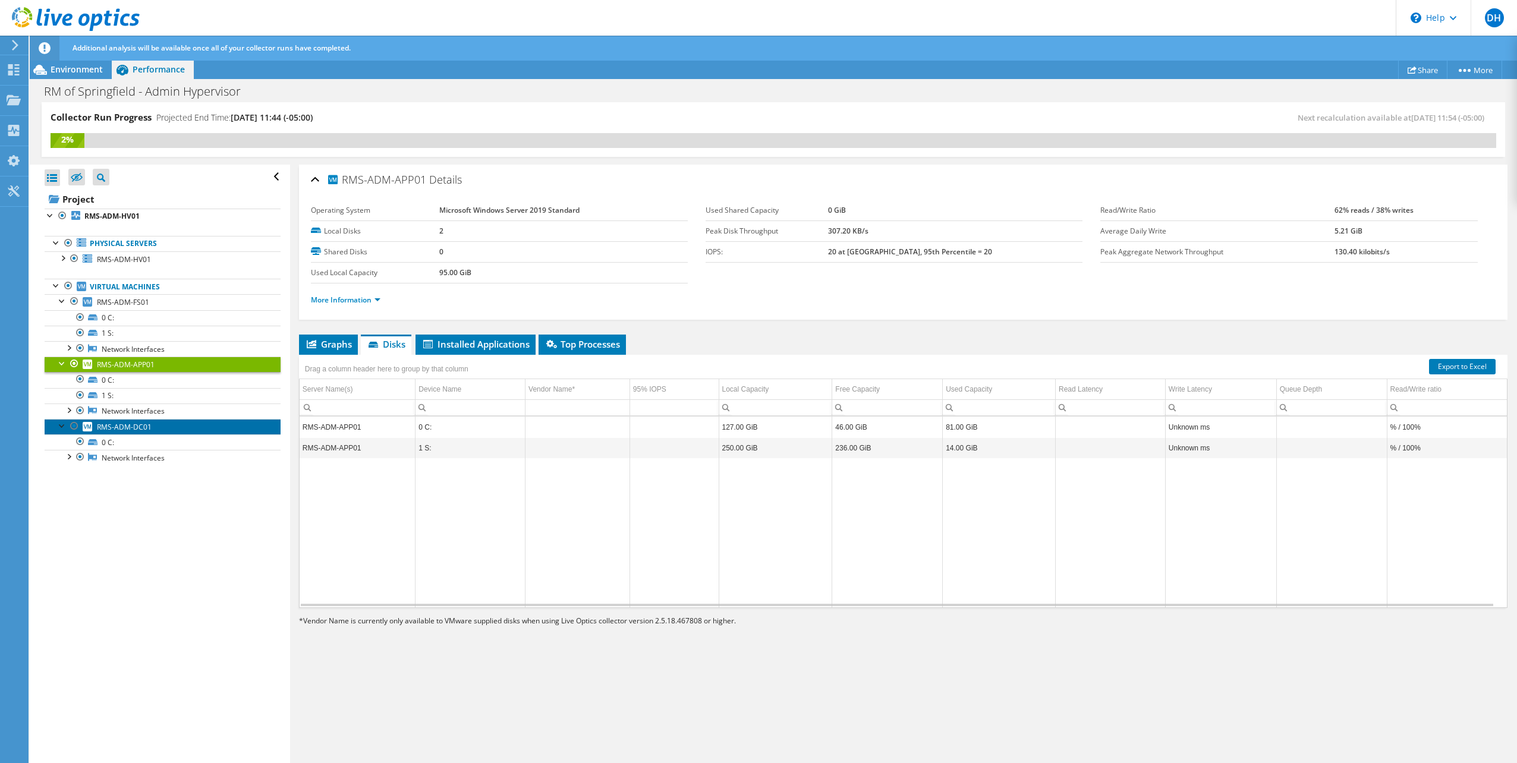
click at [123, 422] on span "RMS-ADM-DC01" at bounding box center [124, 427] width 55 height 10
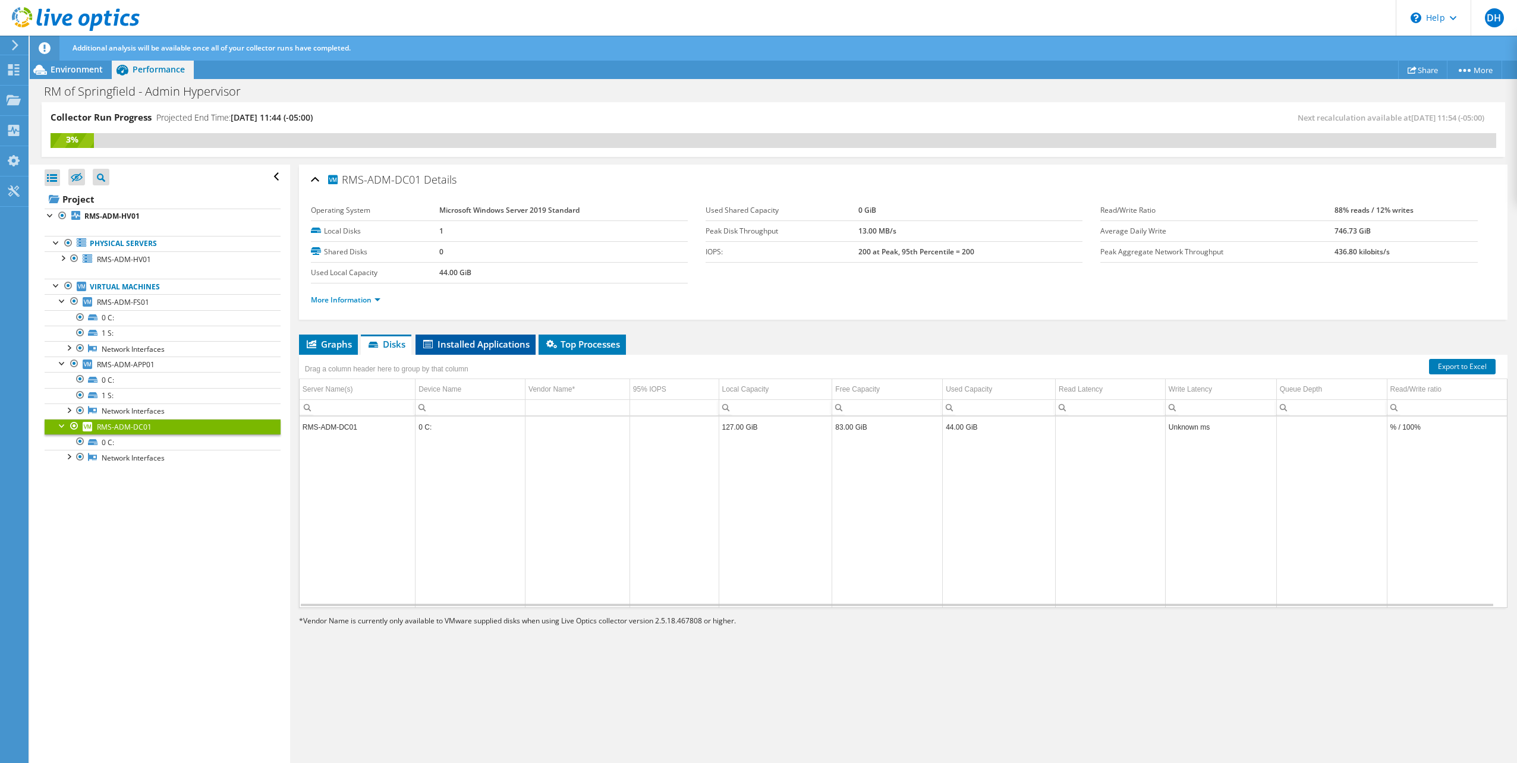
click at [467, 342] on span "Installed Applications" at bounding box center [475, 344] width 108 height 12
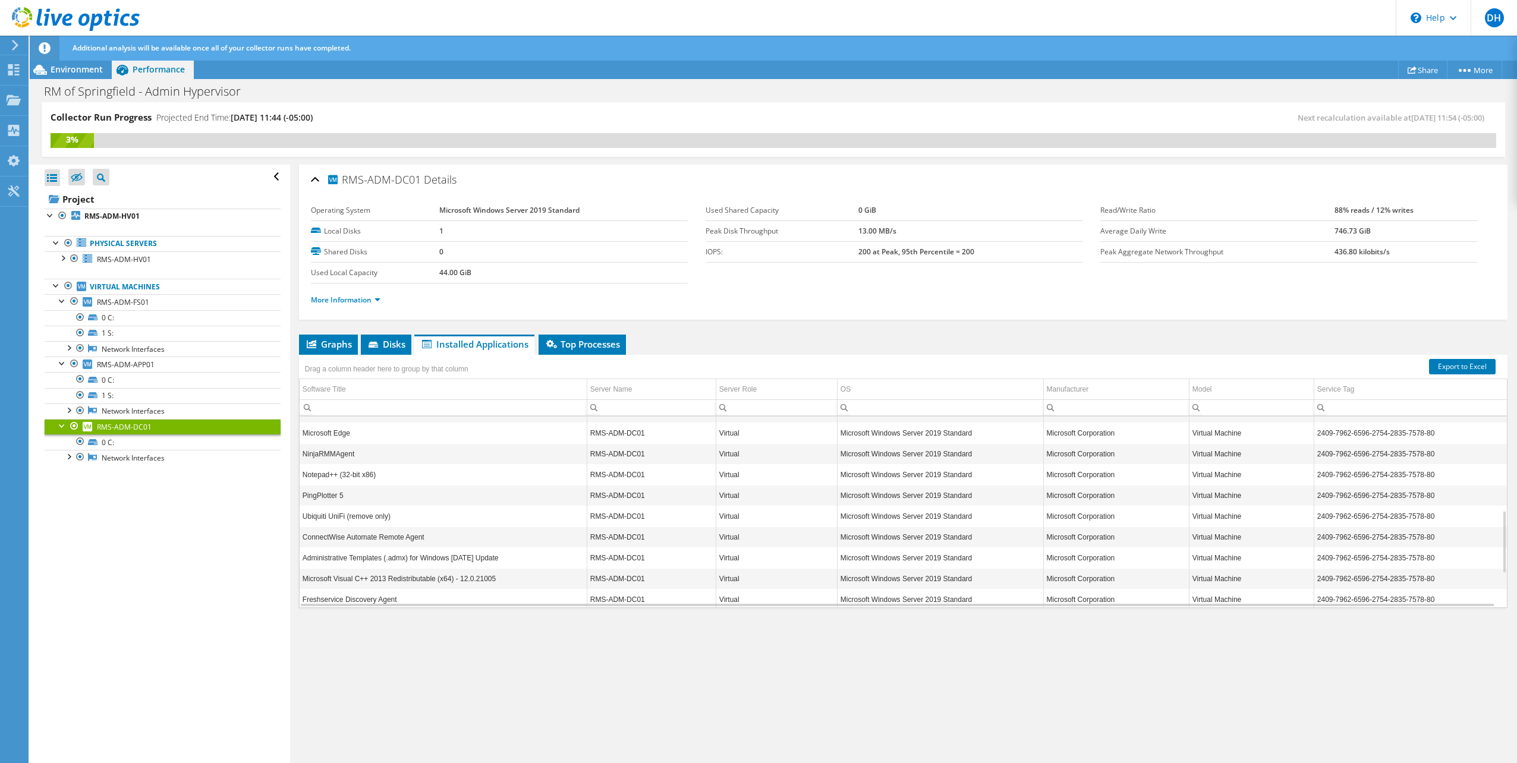
scroll to position [391, 0]
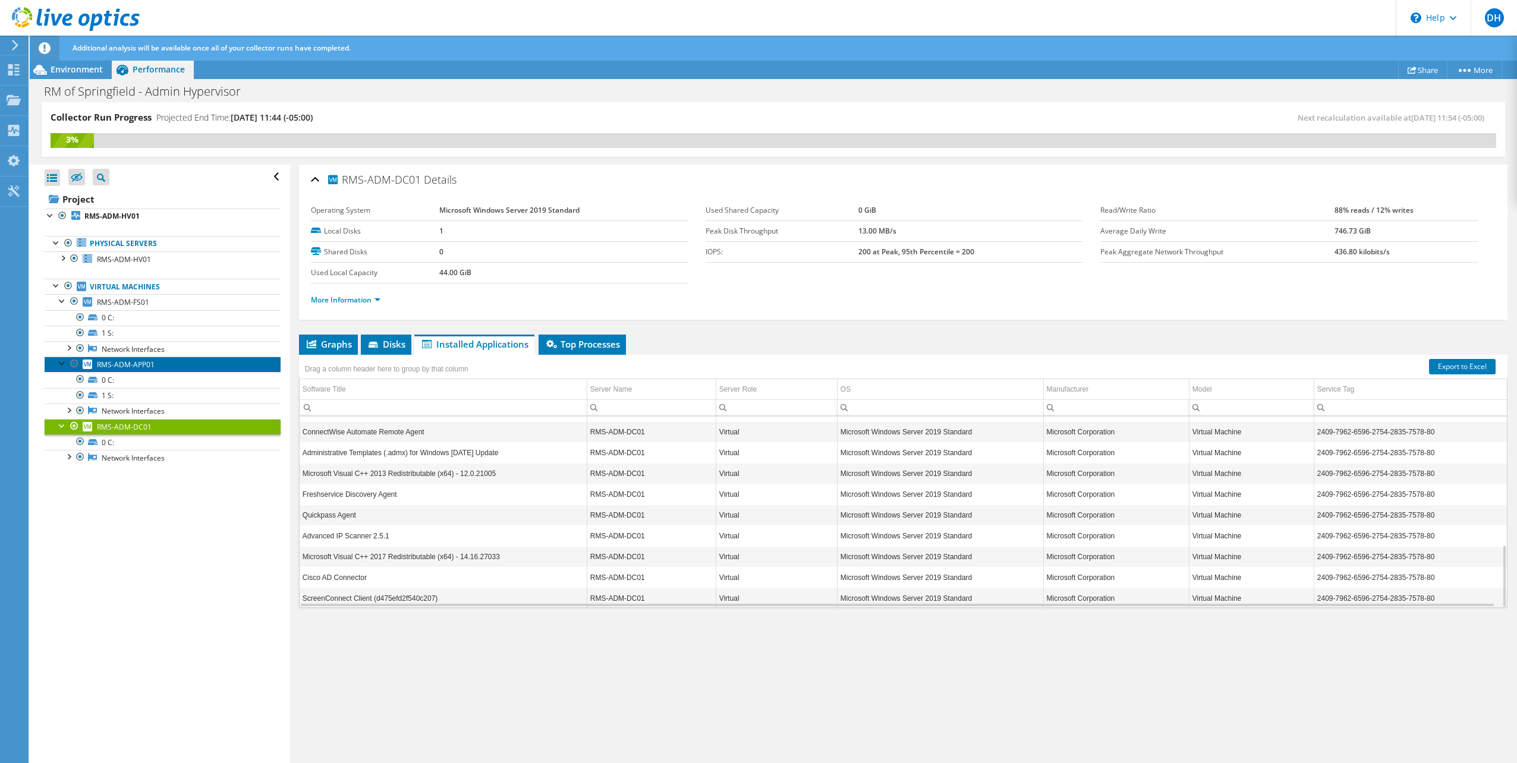
click at [122, 360] on span "RMS-ADM-APP01" at bounding box center [126, 365] width 58 height 10
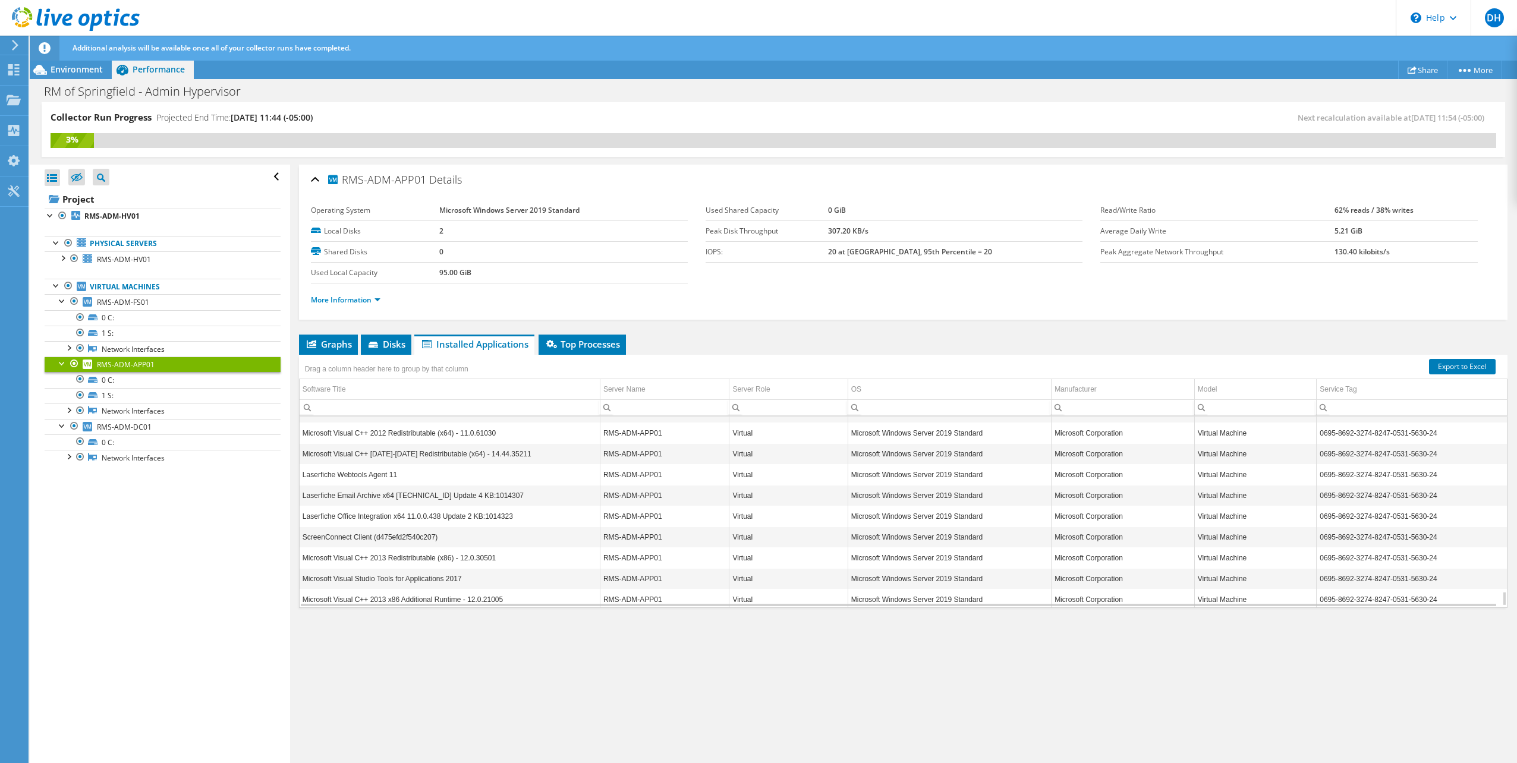
scroll to position [2307, 0]
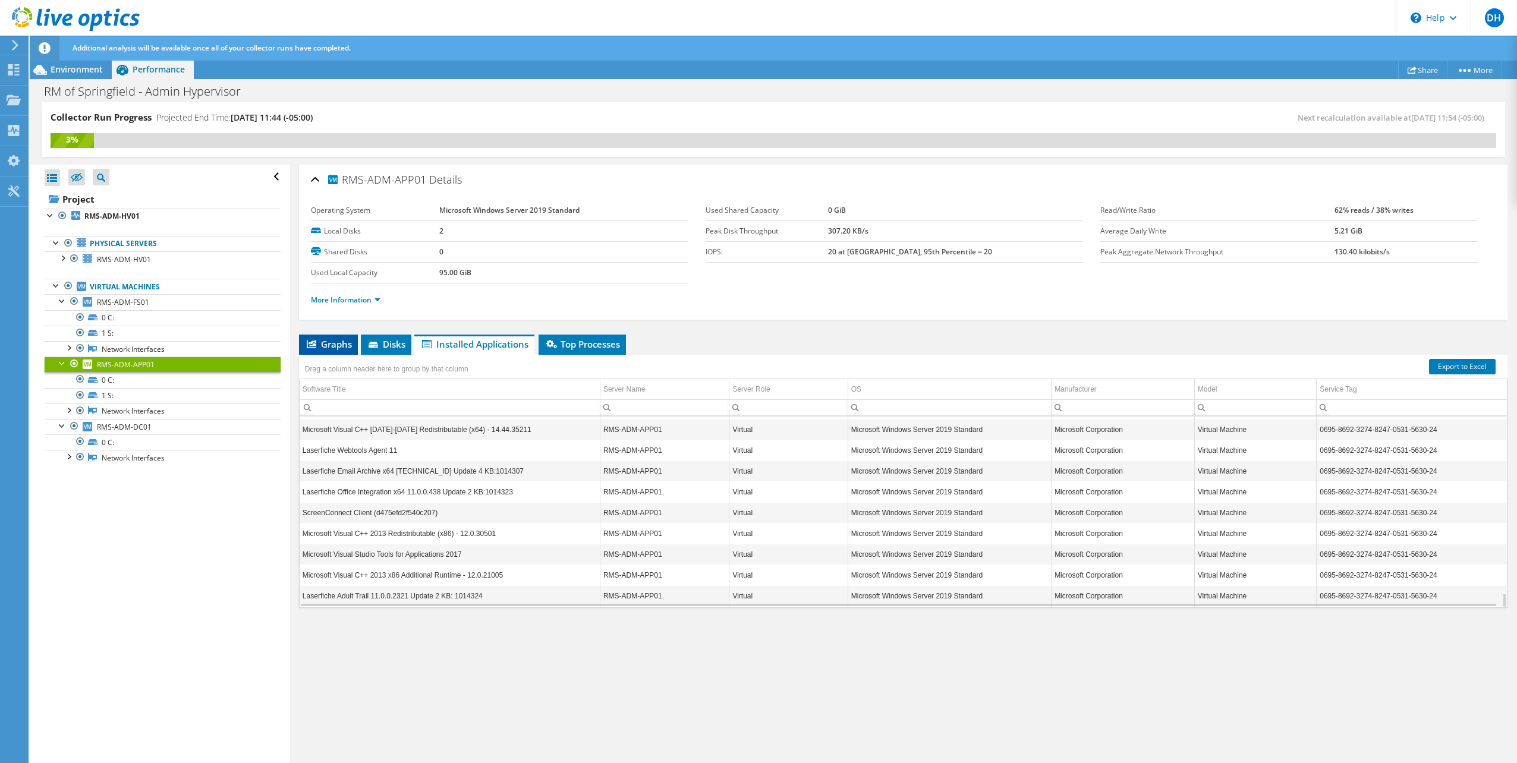
click at [344, 341] on span "Graphs" at bounding box center [328, 344] width 47 height 12
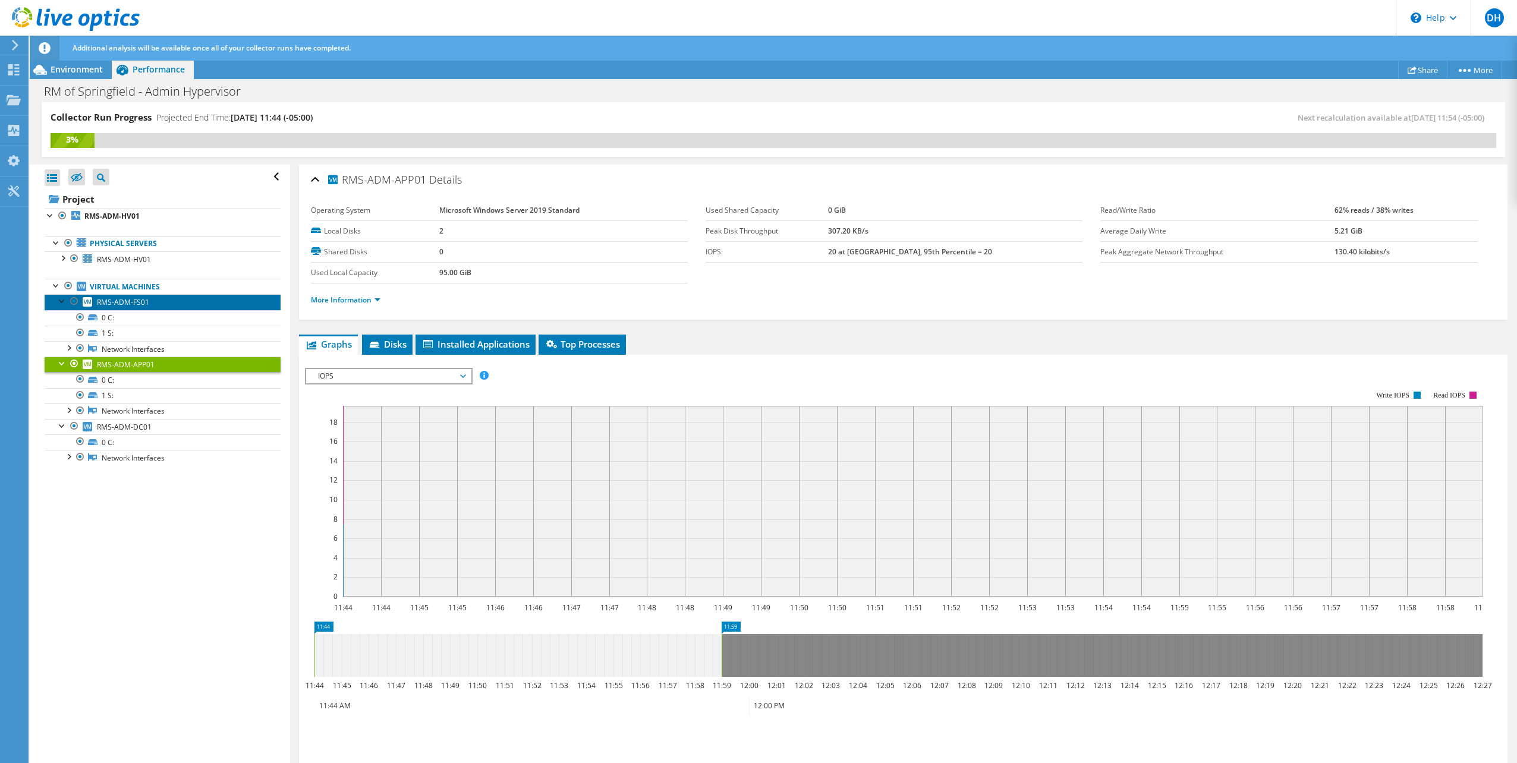
click at [108, 300] on span "RMS-ADM-FS01" at bounding box center [123, 302] width 52 height 10
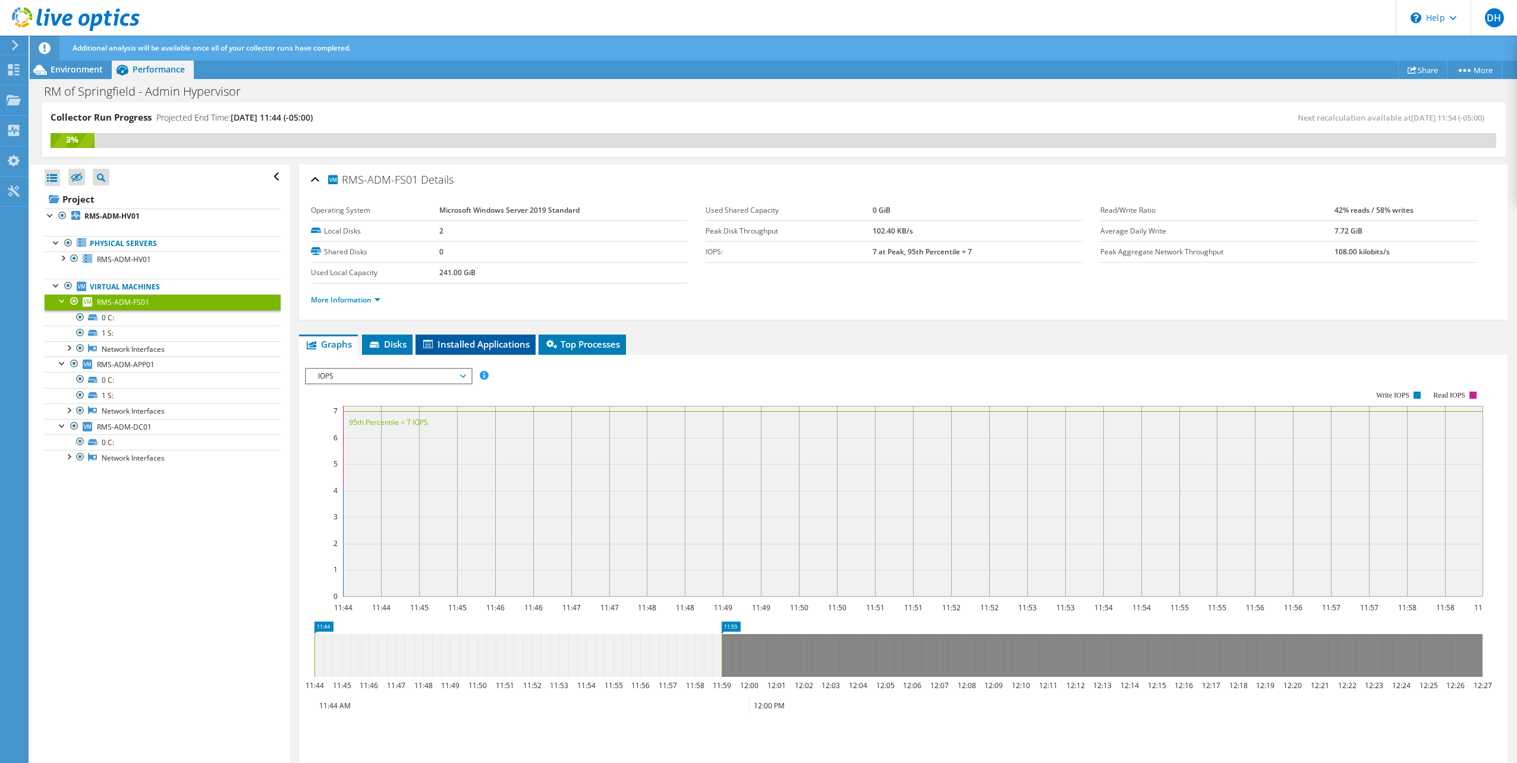
click at [457, 335] on li "Installed Applications" at bounding box center [476, 345] width 120 height 20
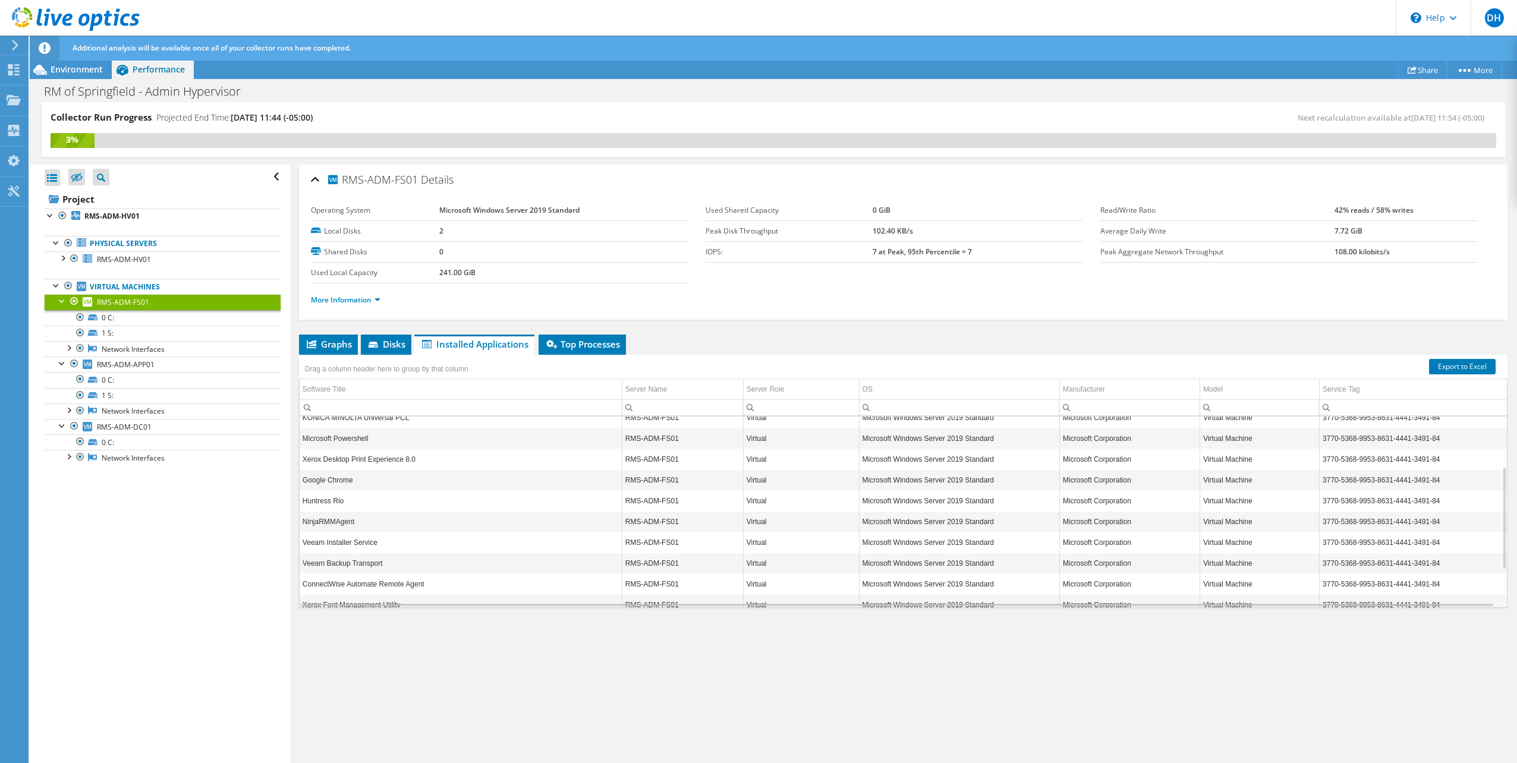
scroll to position [0, 0]
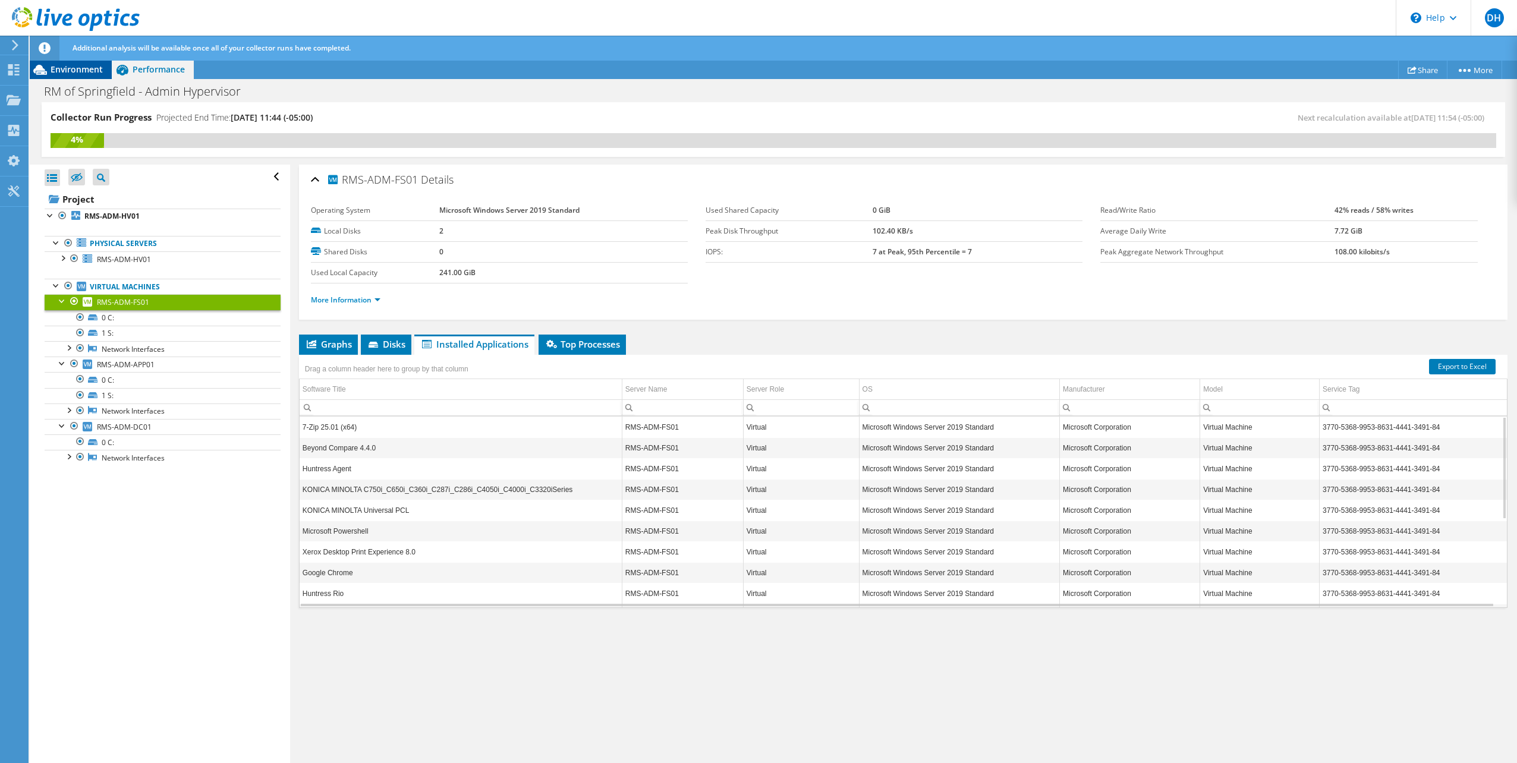
click at [60, 73] on span "Environment" at bounding box center [77, 69] width 52 height 11
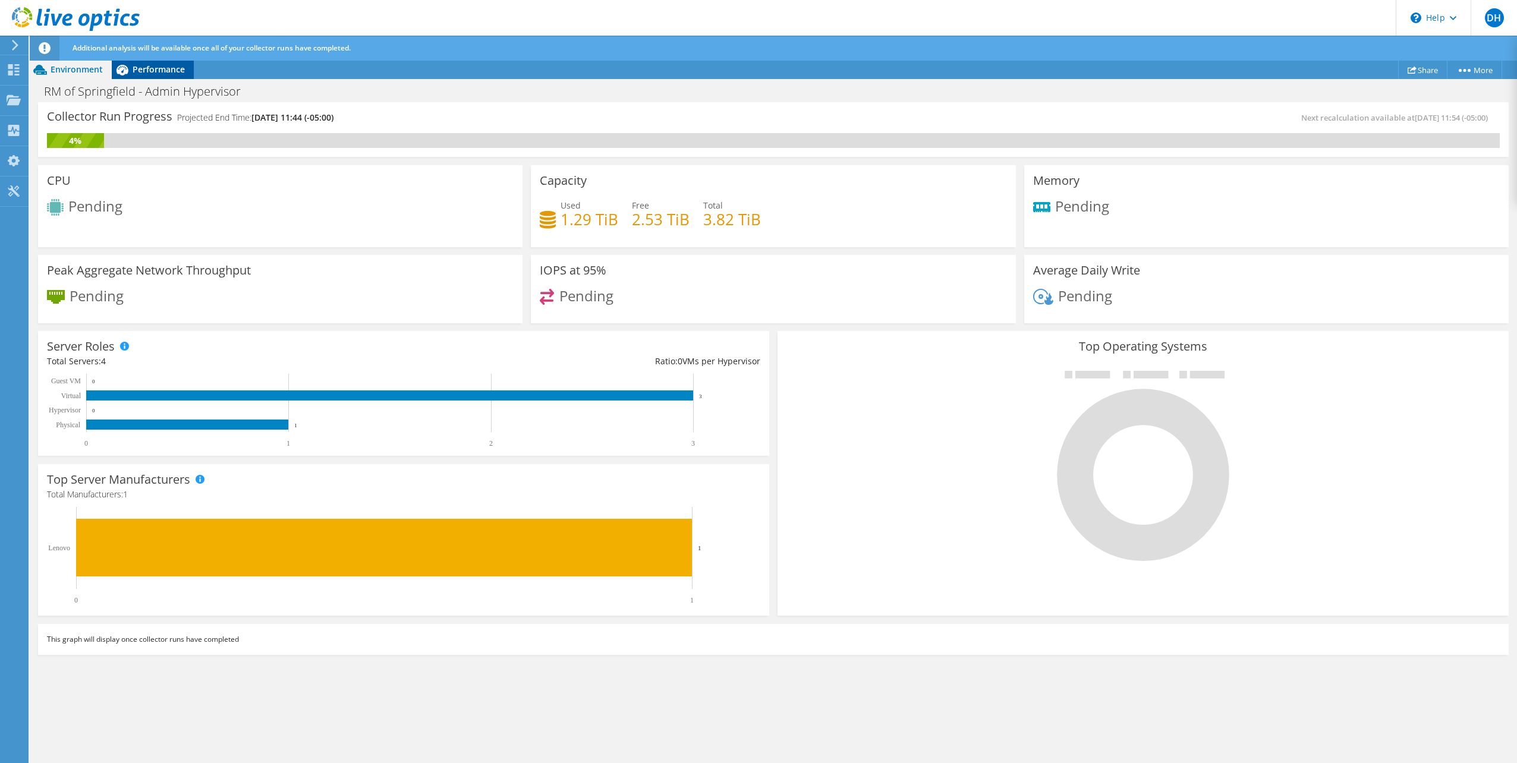
drag, startPoint x: 1453, startPoint y: 362, endPoint x: 158, endPoint y: 70, distance: 1327.8
click at [159, 62] on div "Performance" at bounding box center [153, 69] width 82 height 19
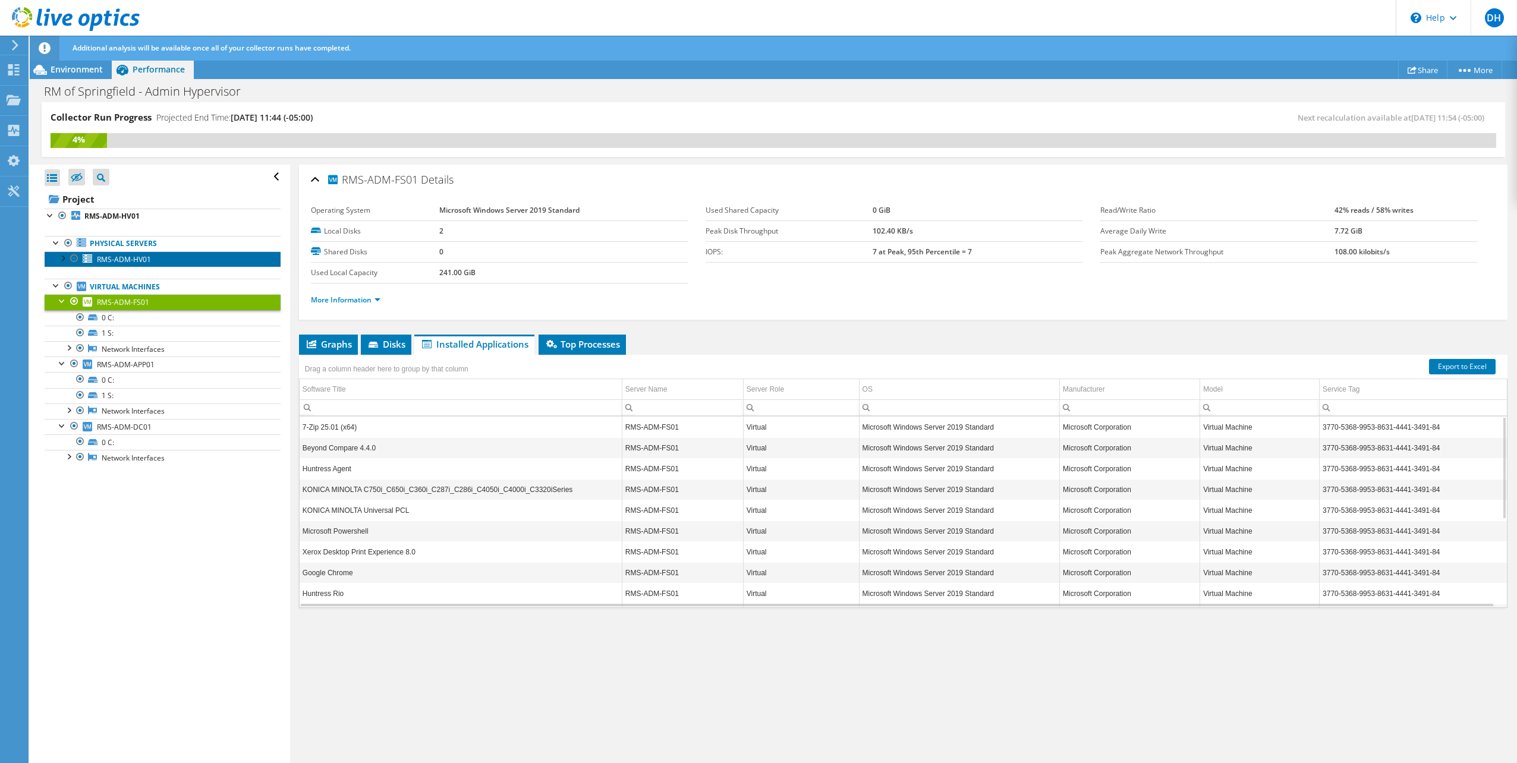
click at [107, 256] on span "RMS-ADM-HV01" at bounding box center [124, 259] width 54 height 10
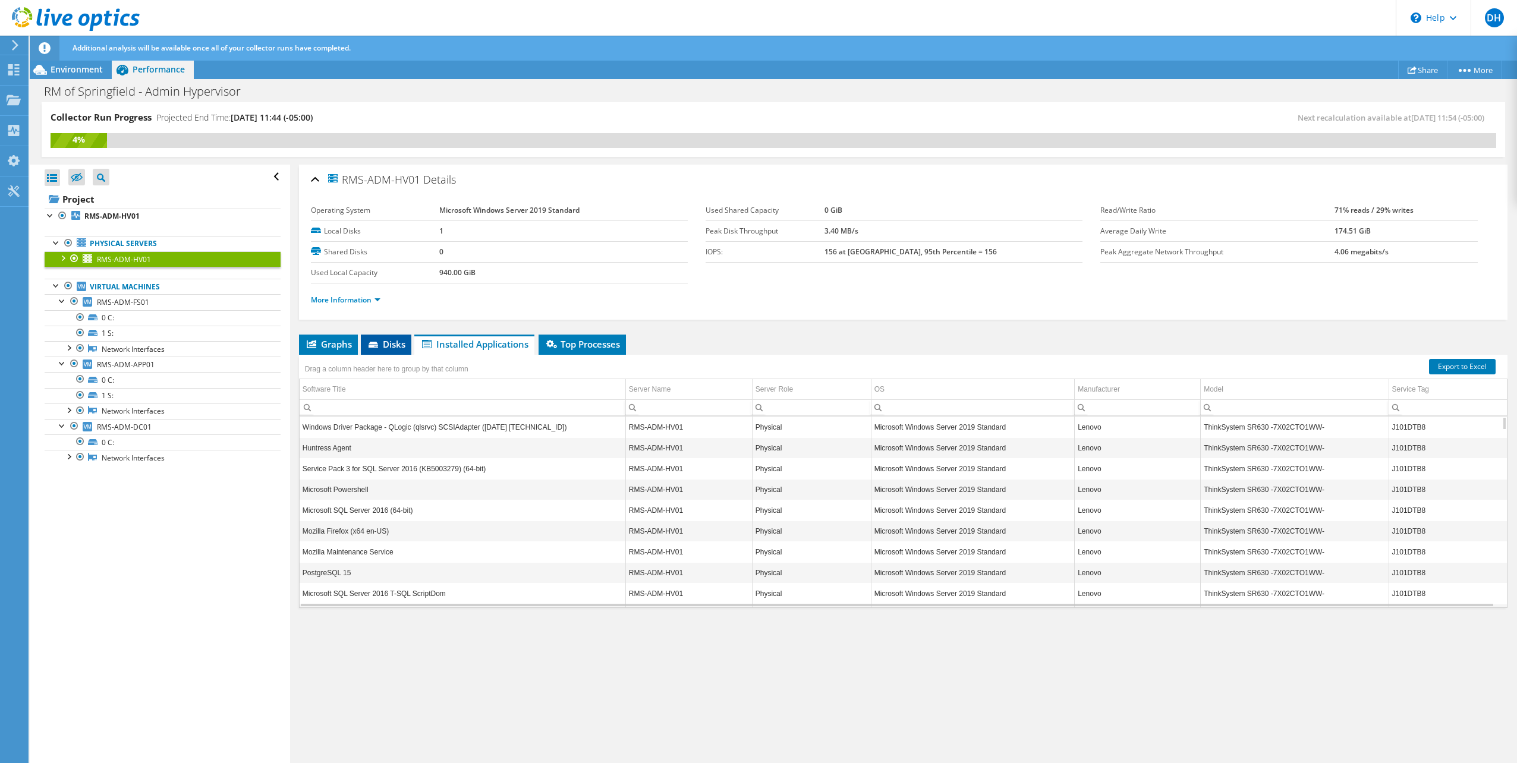
click at [382, 338] on span "Disks" at bounding box center [386, 344] width 39 height 12
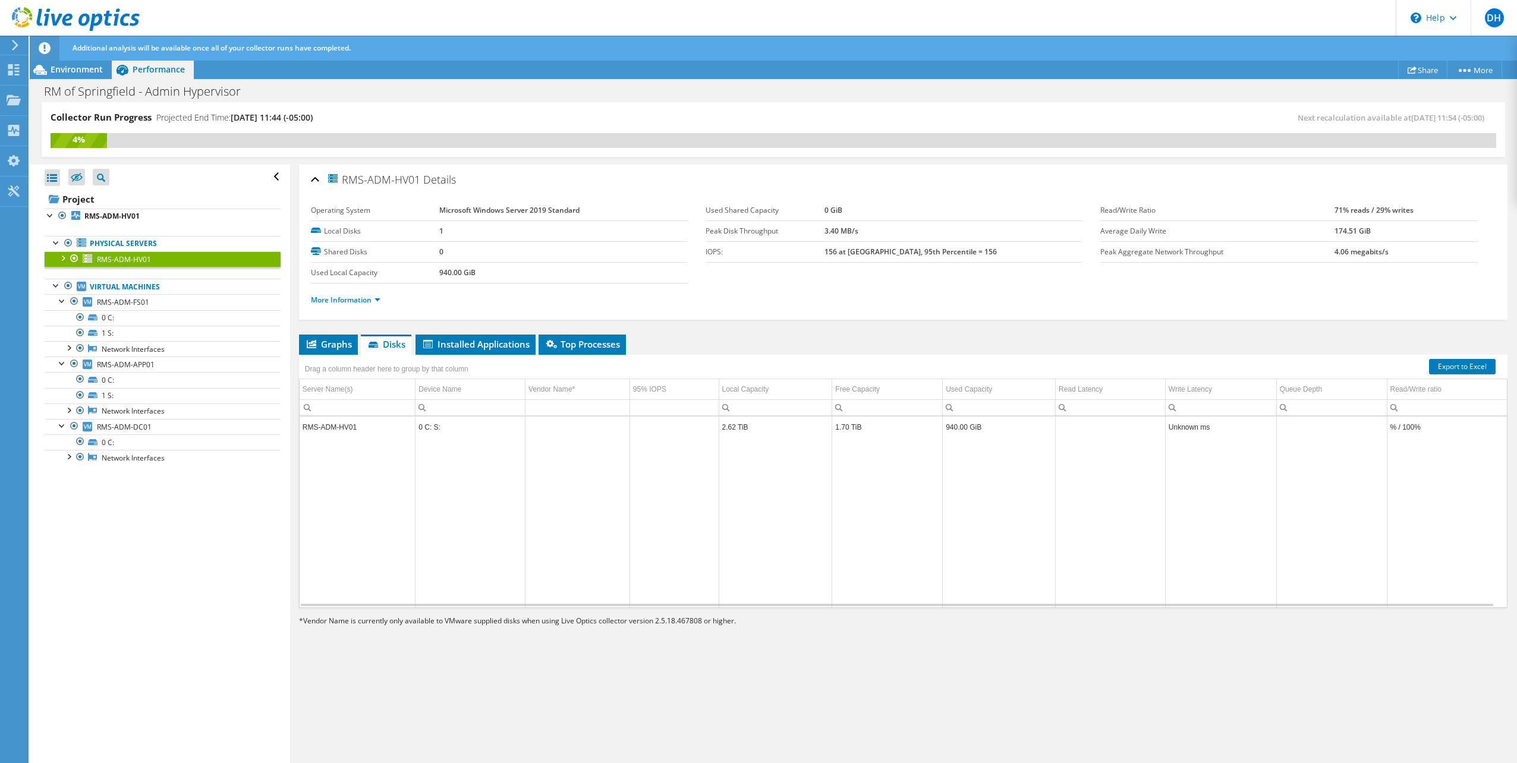
drag, startPoint x: 342, startPoint y: 423, endPoint x: 313, endPoint y: 446, distance: 37.2
click at [313, 446] on td "Data grid" at bounding box center [358, 523] width 116 height 170
click at [330, 345] on span "Graphs" at bounding box center [328, 344] width 47 height 12
